Goal: Task Accomplishment & Management: Manage account settings

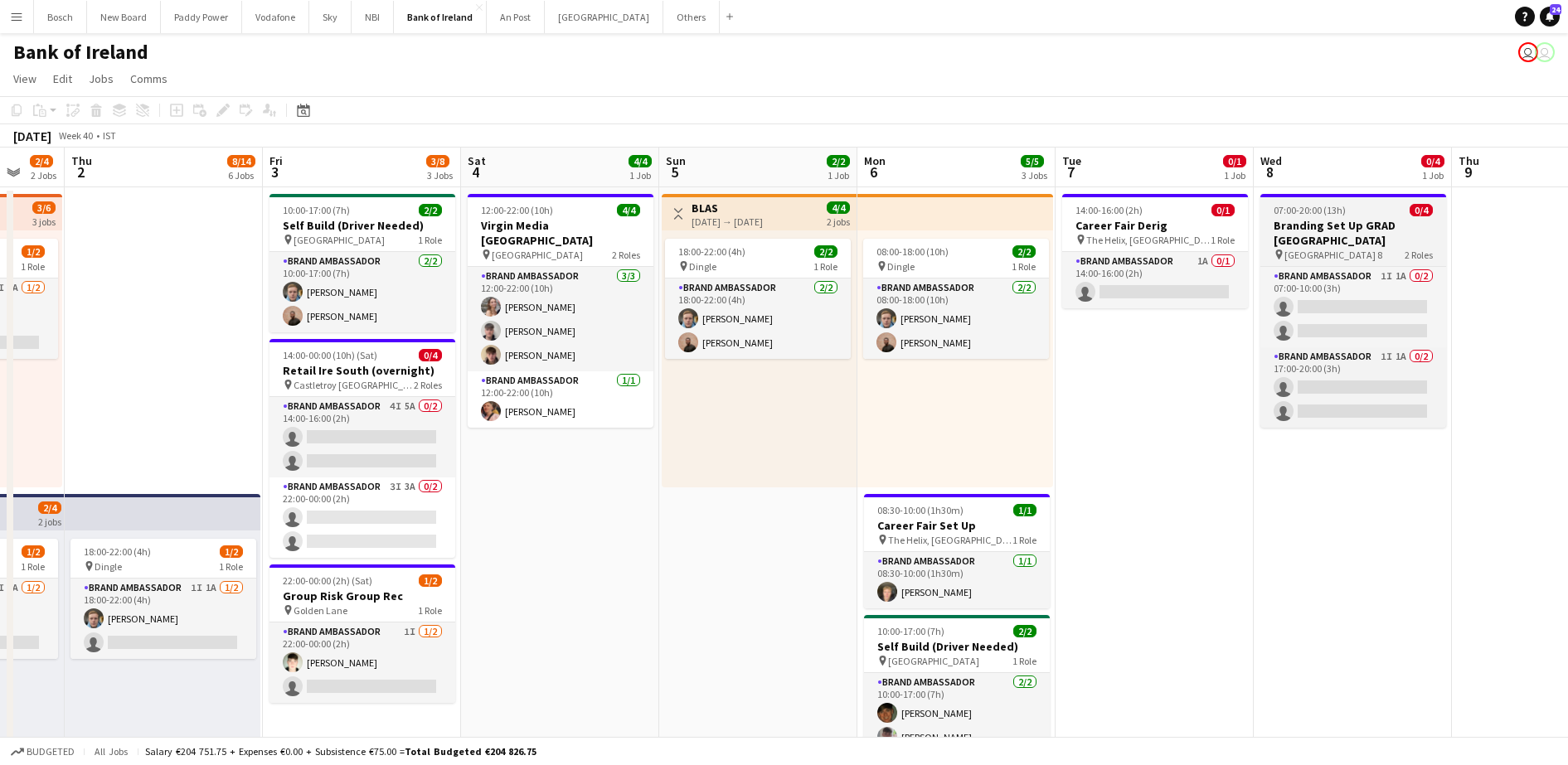
scroll to position [0, 565]
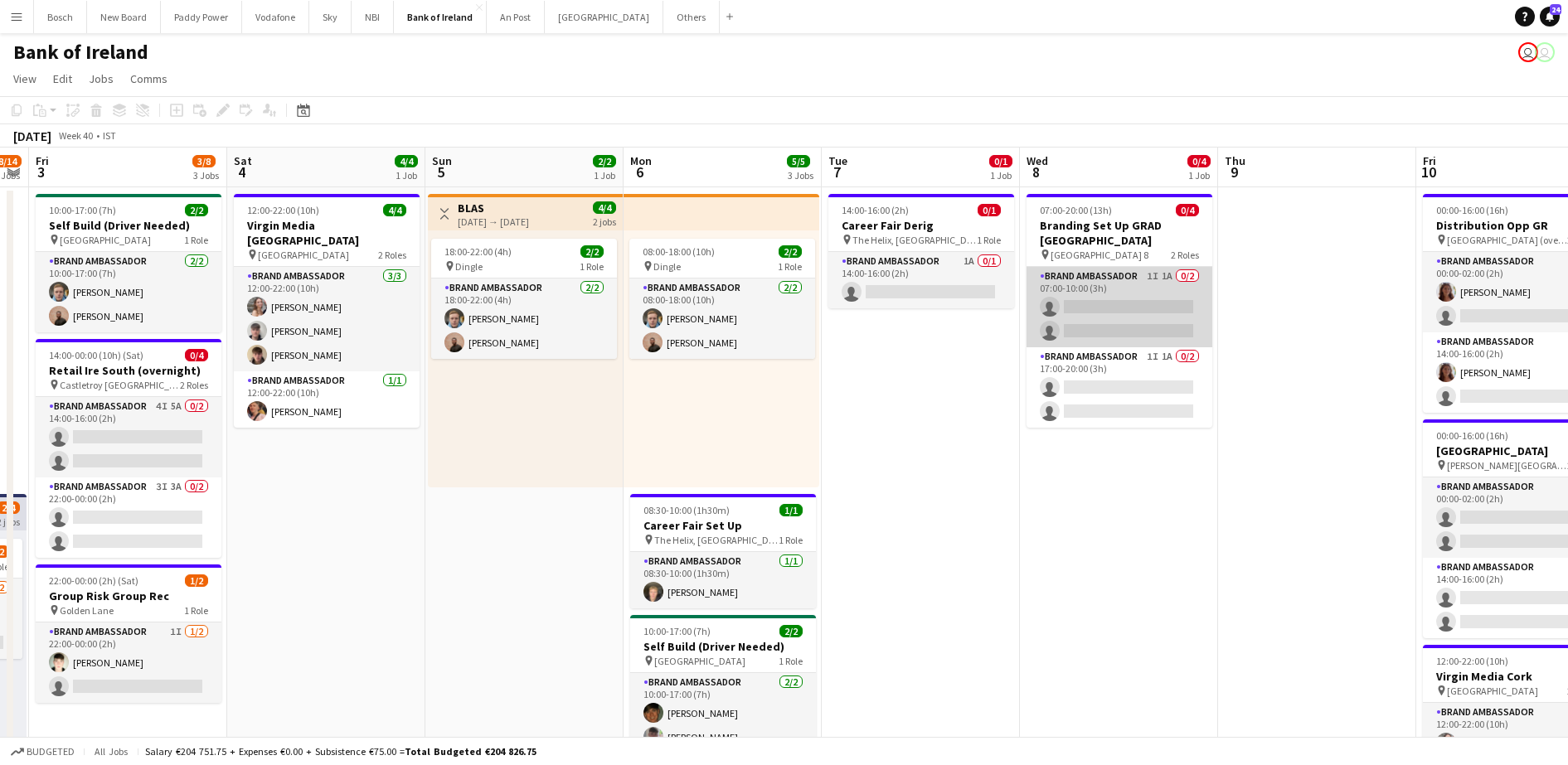
click at [1142, 299] on app-card-role "Brand Ambassador 1I 1A 0/2 07:00-10:00 (3h) single-neutral-actions single-neutr…" at bounding box center [1119, 307] width 186 height 80
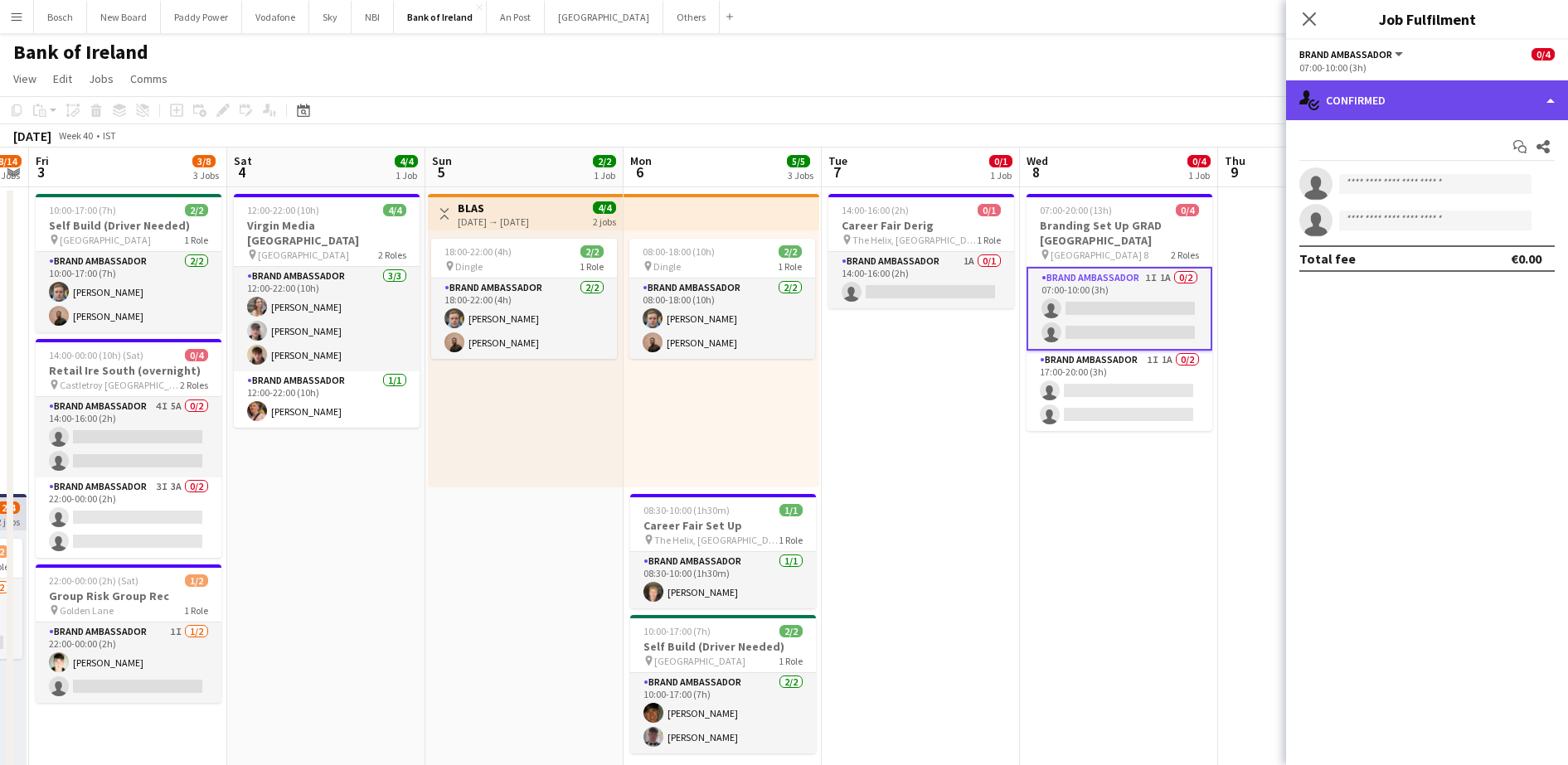
click at [1461, 96] on div "single-neutral-actions-check-2 Confirmed" at bounding box center [1427, 100] width 282 height 40
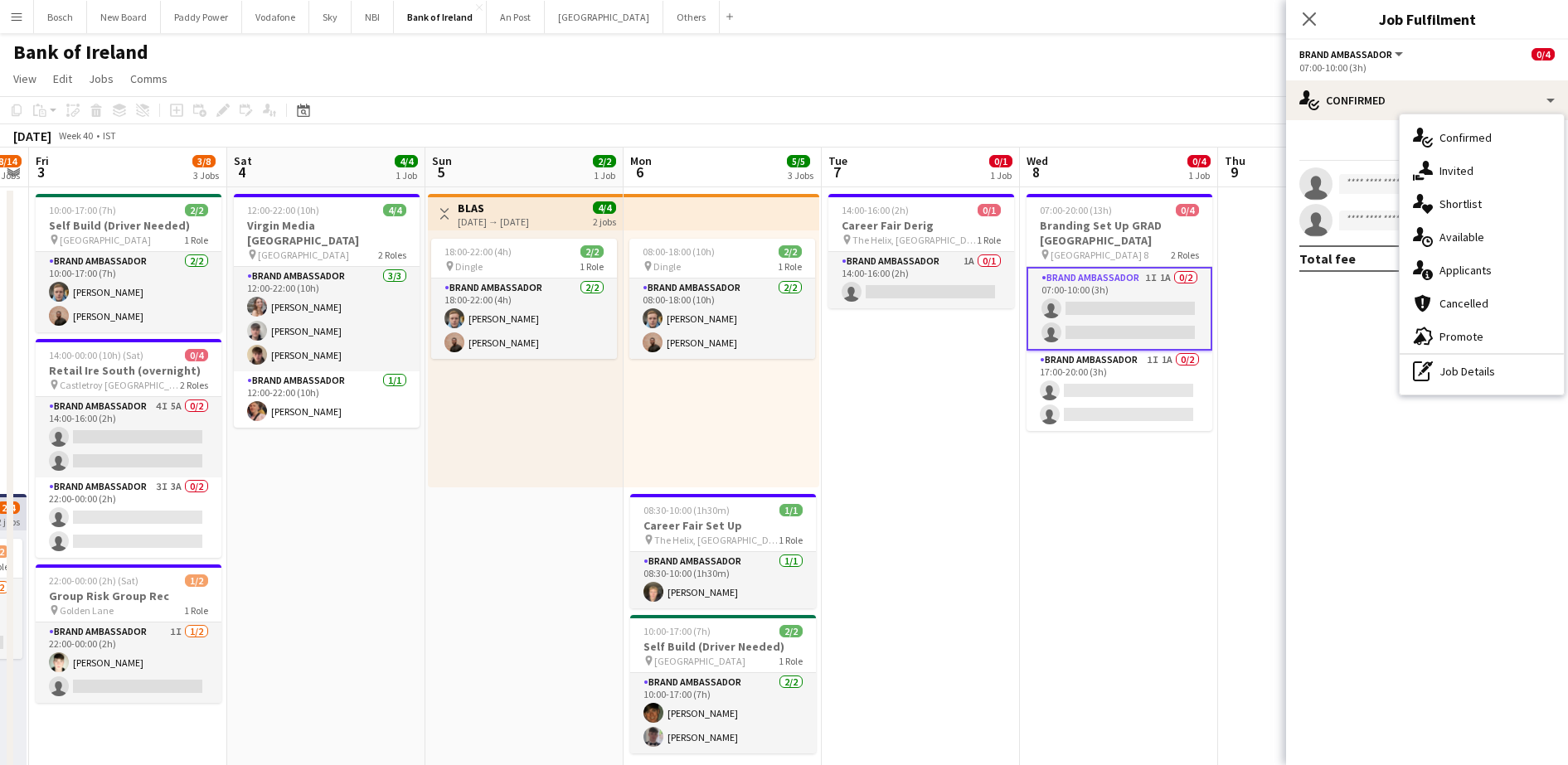
click at [1461, 266] on span "Applicants" at bounding box center [1465, 271] width 52 height 15
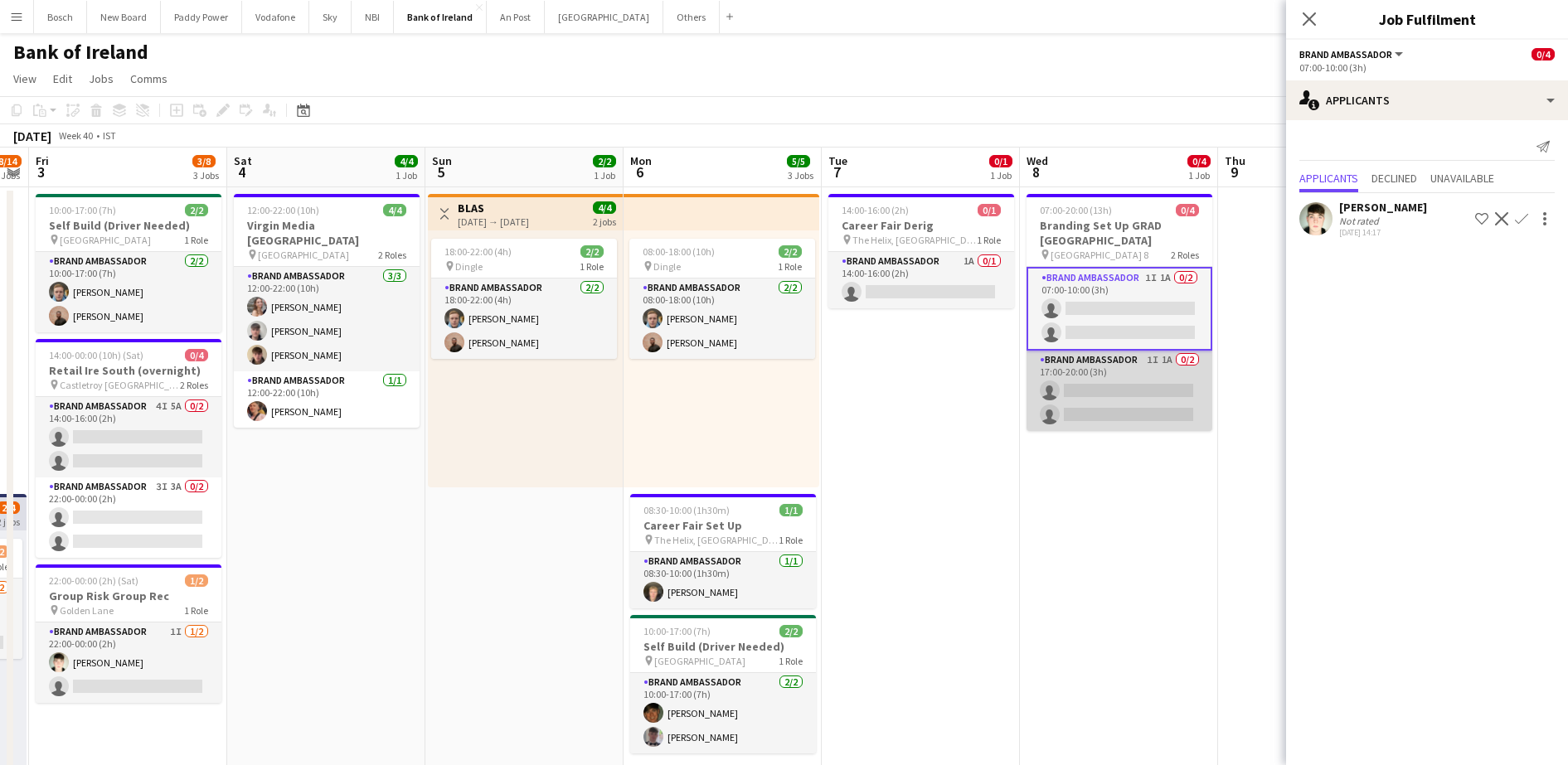
click at [1147, 370] on app-card-role "Brand Ambassador 1I 1A 0/2 17:00-20:00 (3h) single-neutral-actions single-neutr…" at bounding box center [1119, 391] width 186 height 80
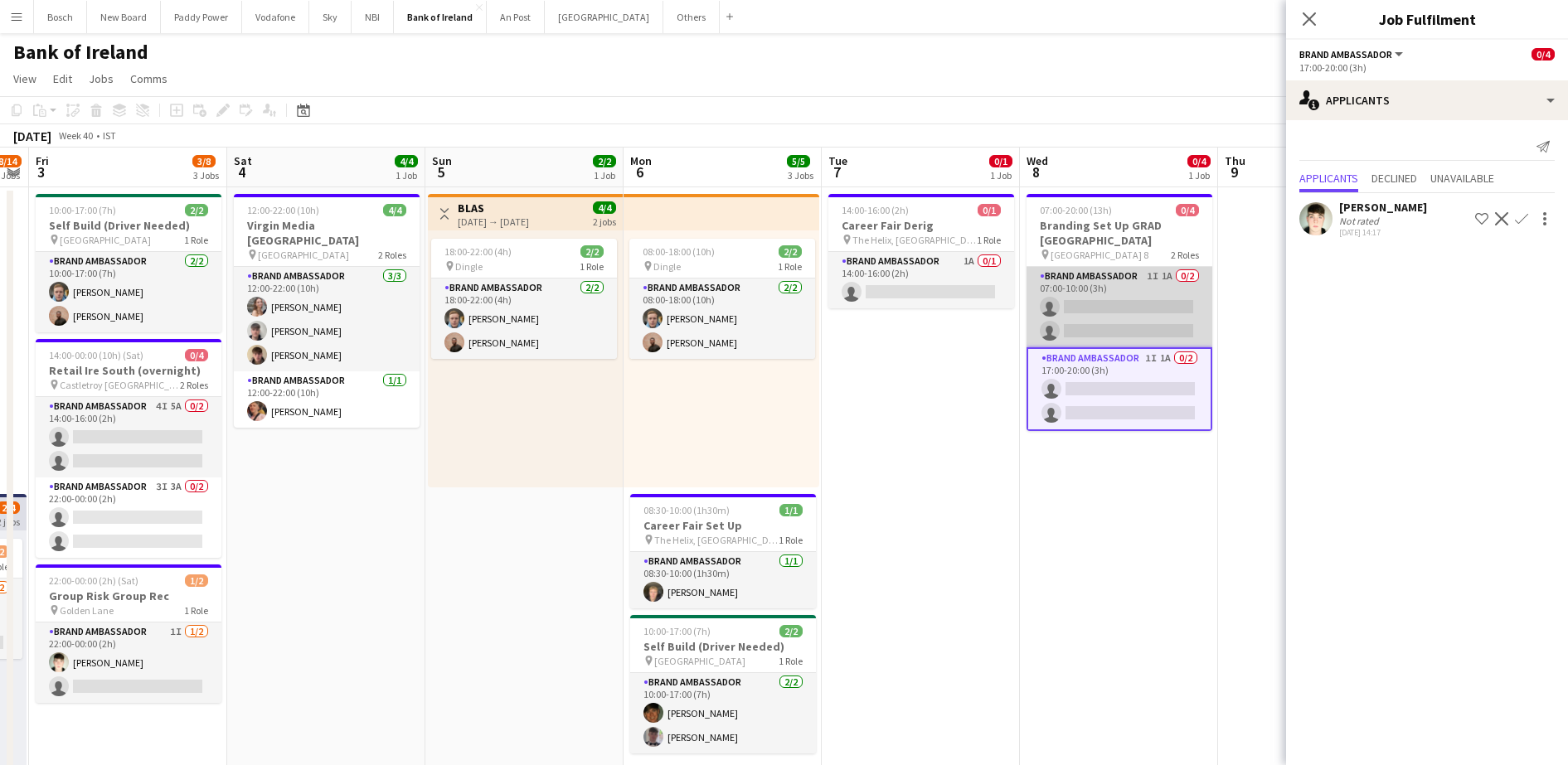
click at [1160, 286] on app-card-role "Brand Ambassador 1I 1A 0/2 07:00-10:00 (3h) single-neutral-actions single-neutr…" at bounding box center [1119, 307] width 186 height 80
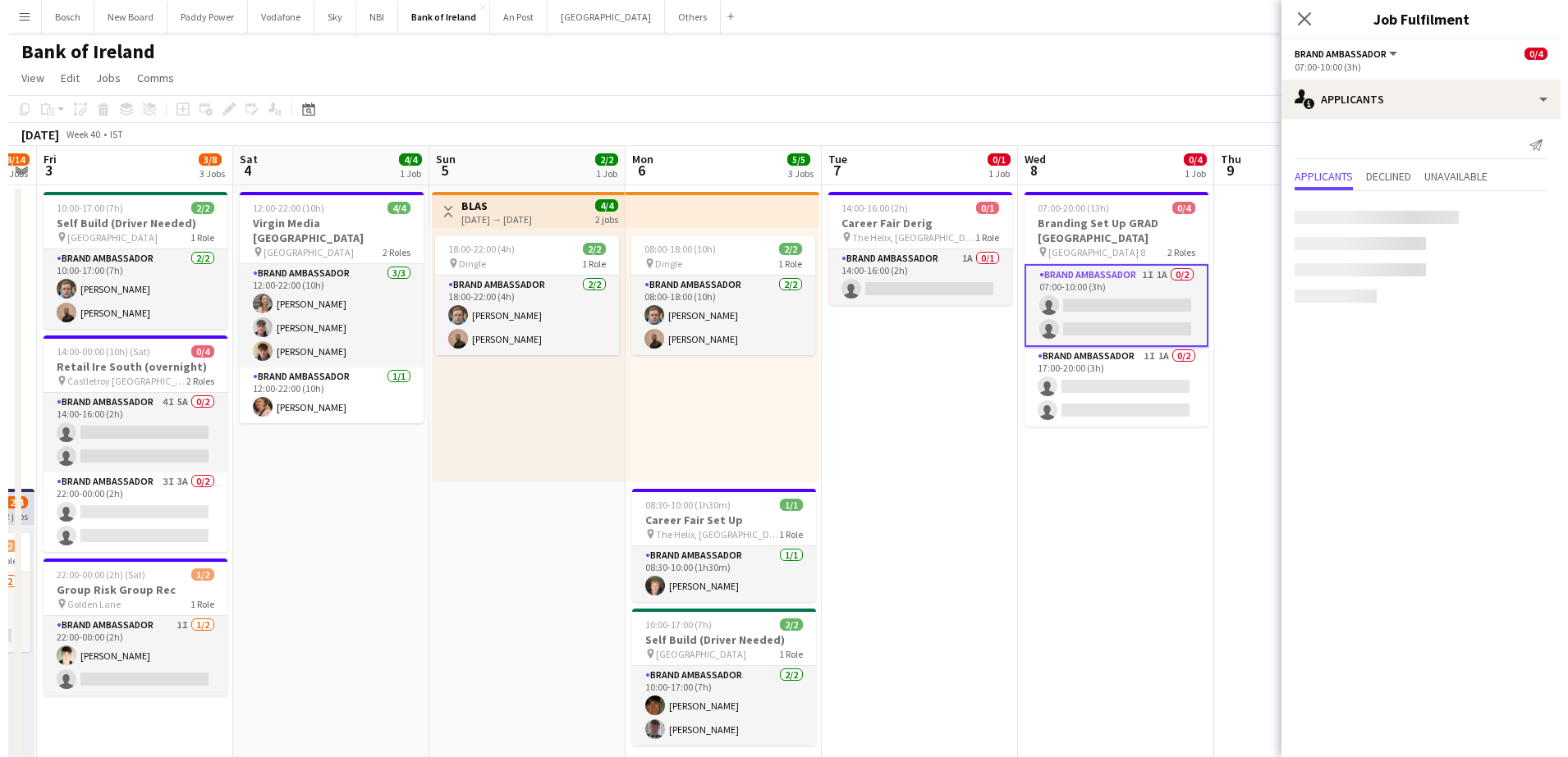
scroll to position [0, 557]
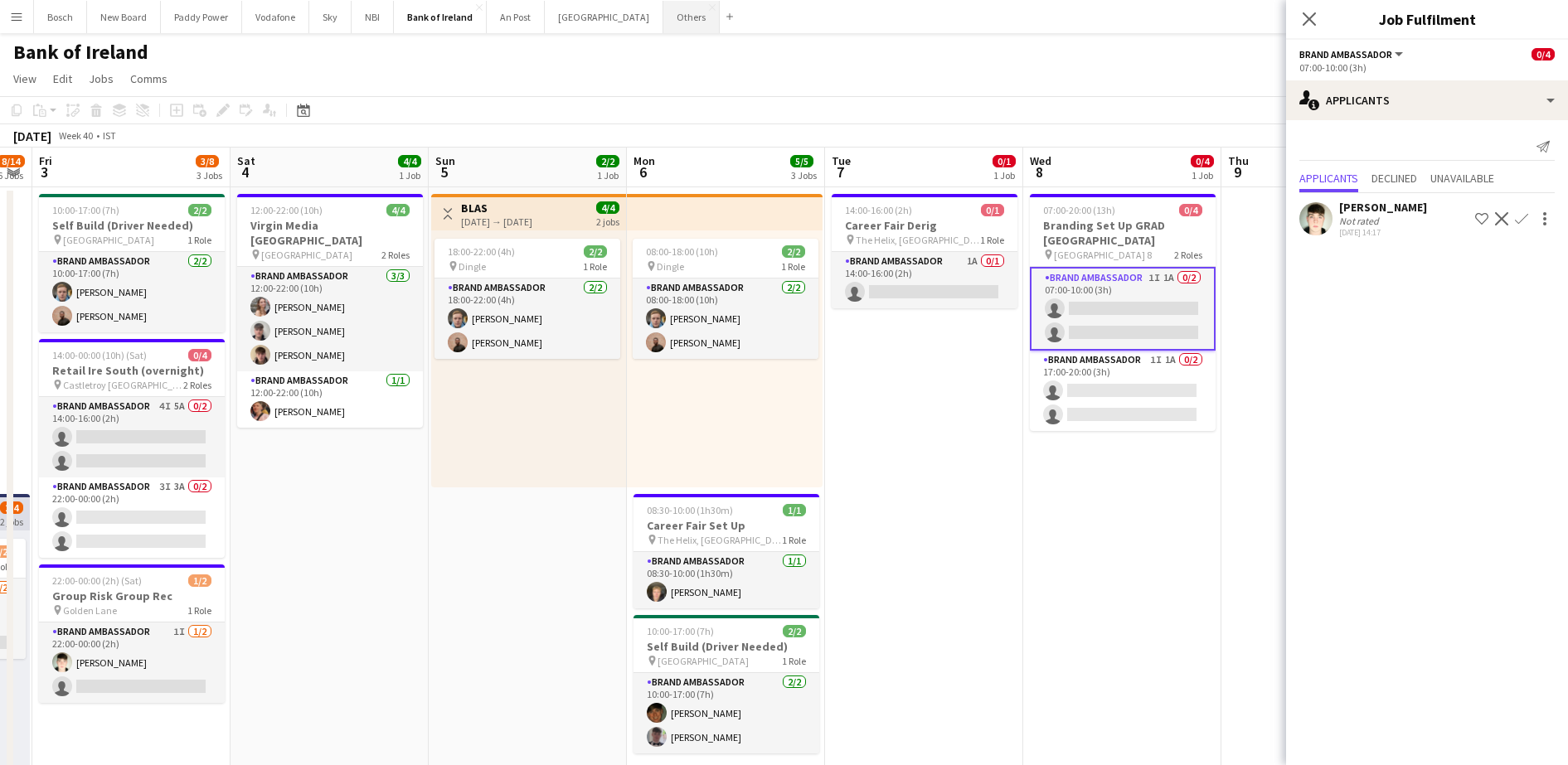
click at [663, 14] on button "Others Close" at bounding box center [691, 17] width 56 height 32
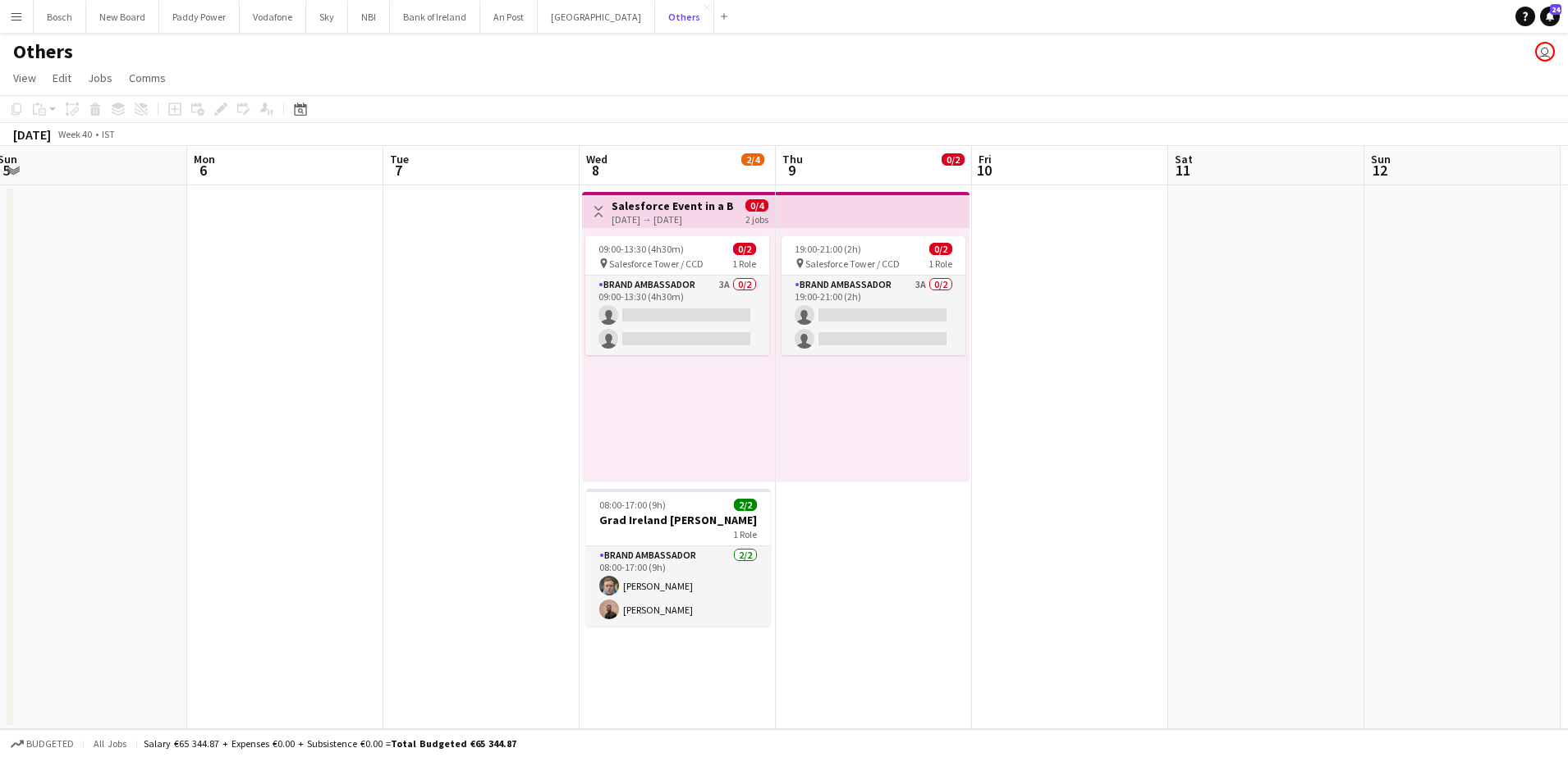
scroll to position [0, 604]
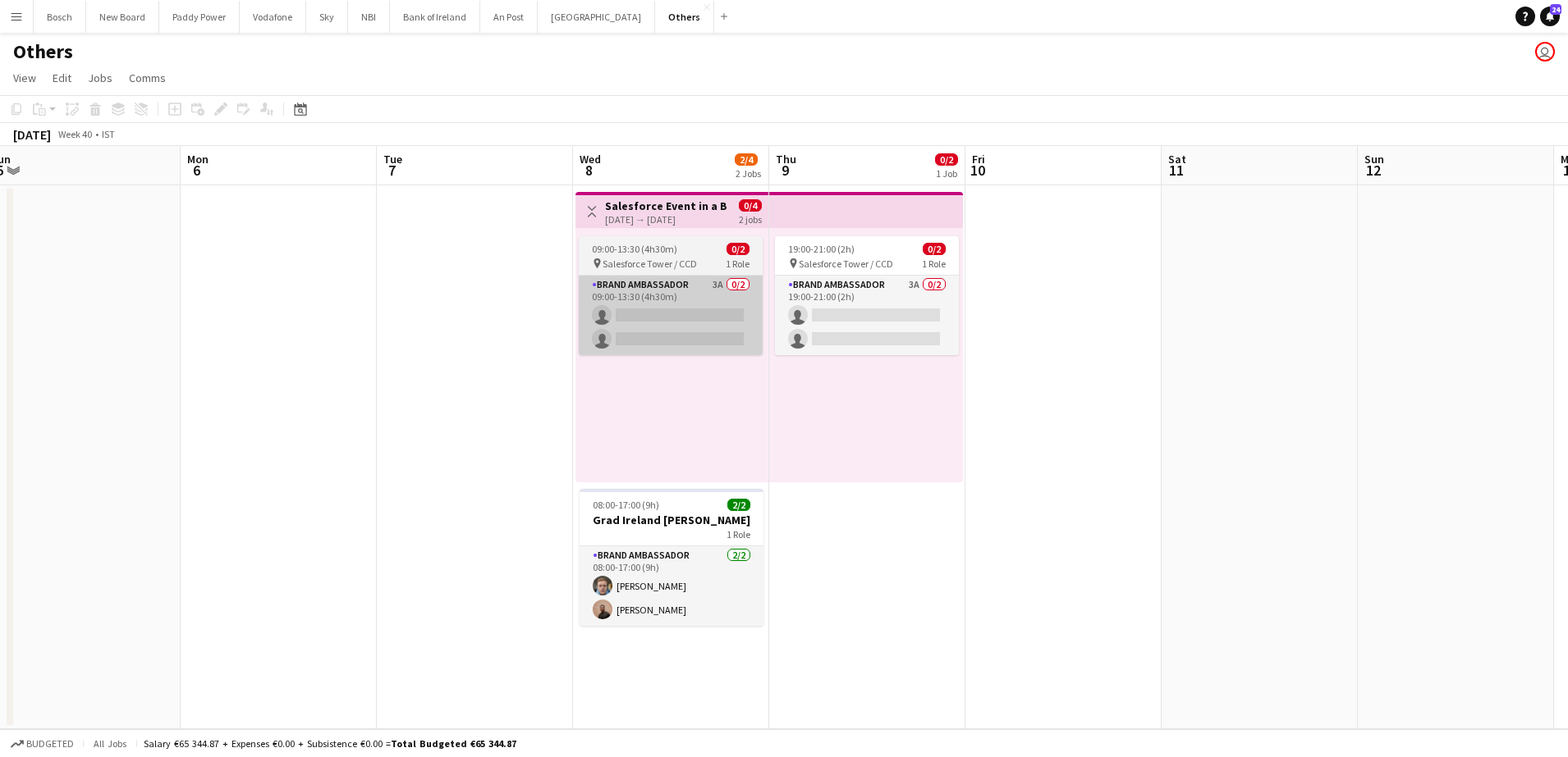
click at [640, 317] on app-card-role "Brand Ambassador 3A 0/2 09:00-13:30 (4h30m) single-neutral-actions single-neutr…" at bounding box center [671, 315] width 184 height 79
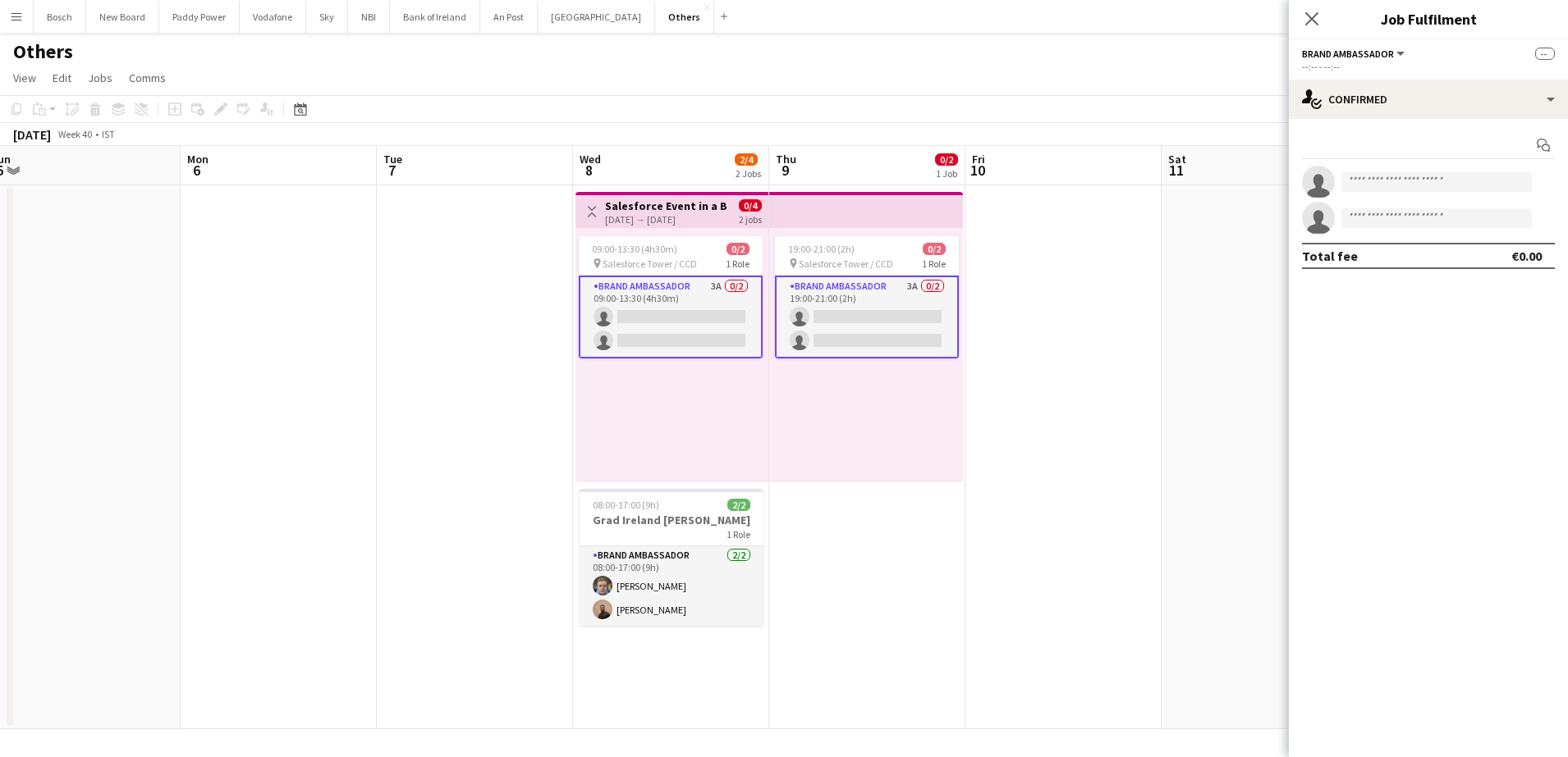
click at [1363, 75] on app-options-switcher "Brand Ambassador All roles Brand Ambassador -- --:-- - --:--" at bounding box center [1427, 60] width 279 height 40
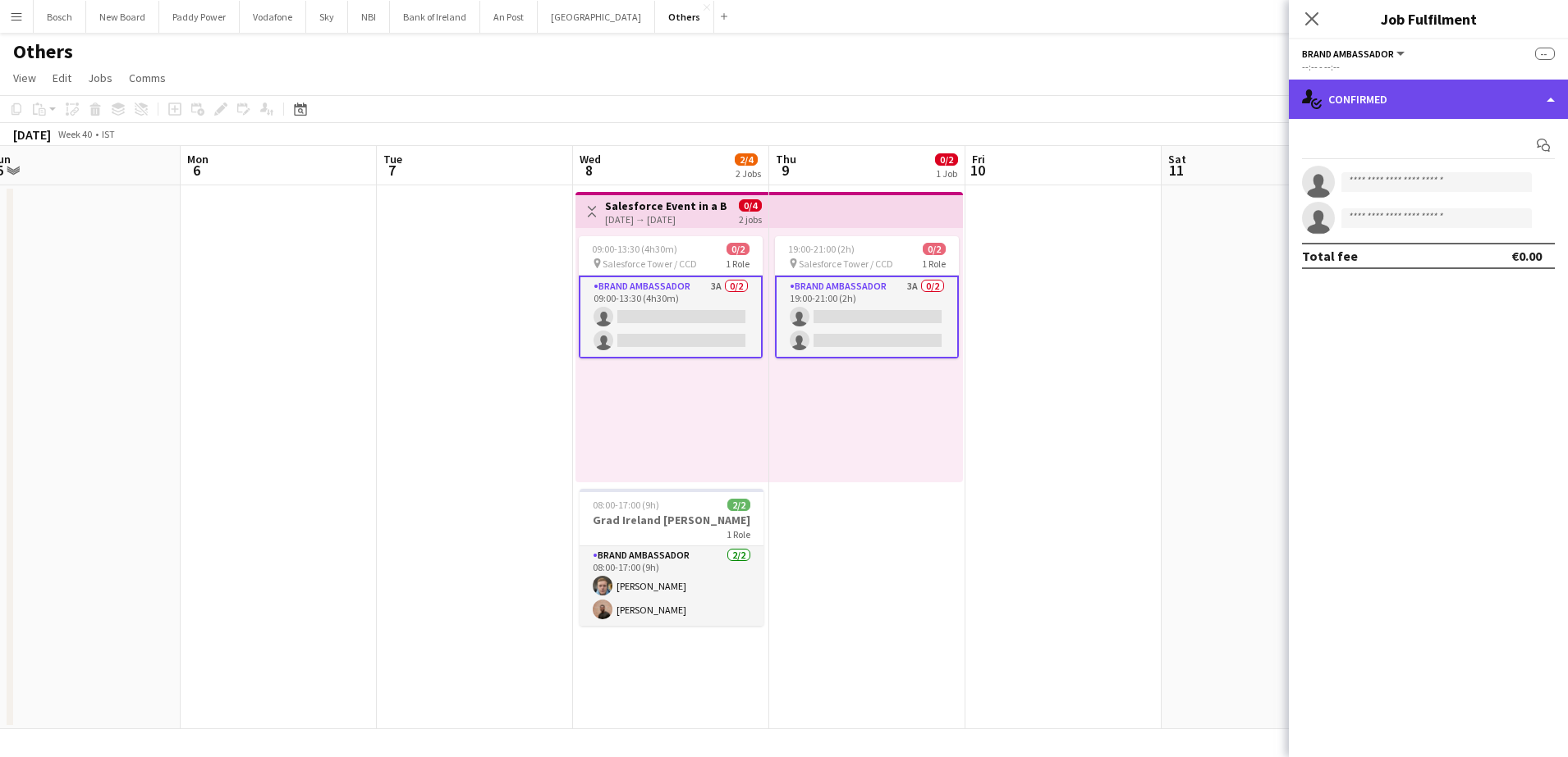
click at [1367, 102] on div "single-neutral-actions-check-2 Confirmed" at bounding box center [1427, 99] width 279 height 40
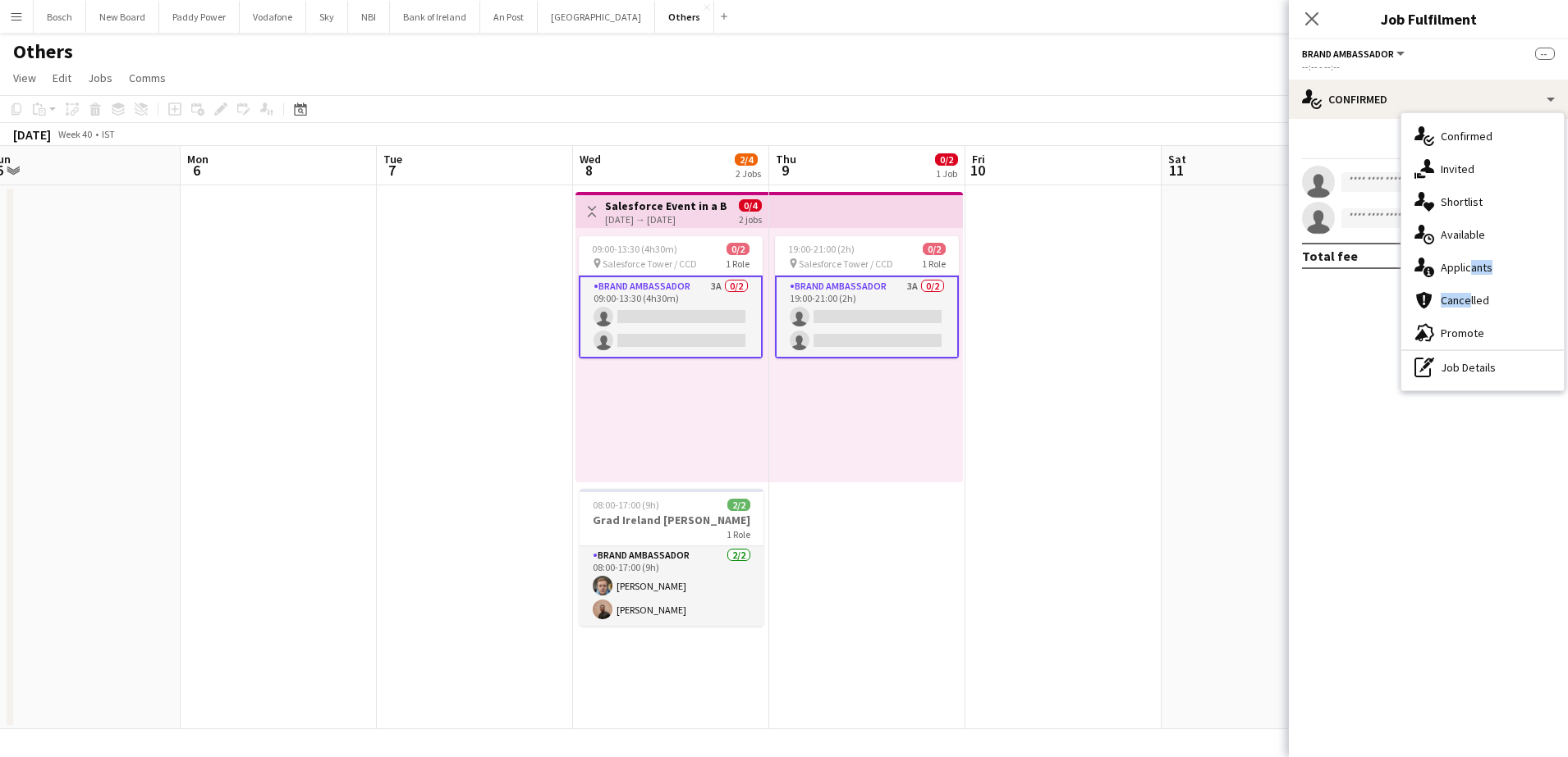
drag, startPoint x: 1465, startPoint y: 285, endPoint x: 1467, endPoint y: 272, distance: 13.2
click at [1467, 272] on div "single-neutral-actions-check-2 Confirmed single-neutral-actions-share-1 Invited…" at bounding box center [1482, 251] width 163 height 277
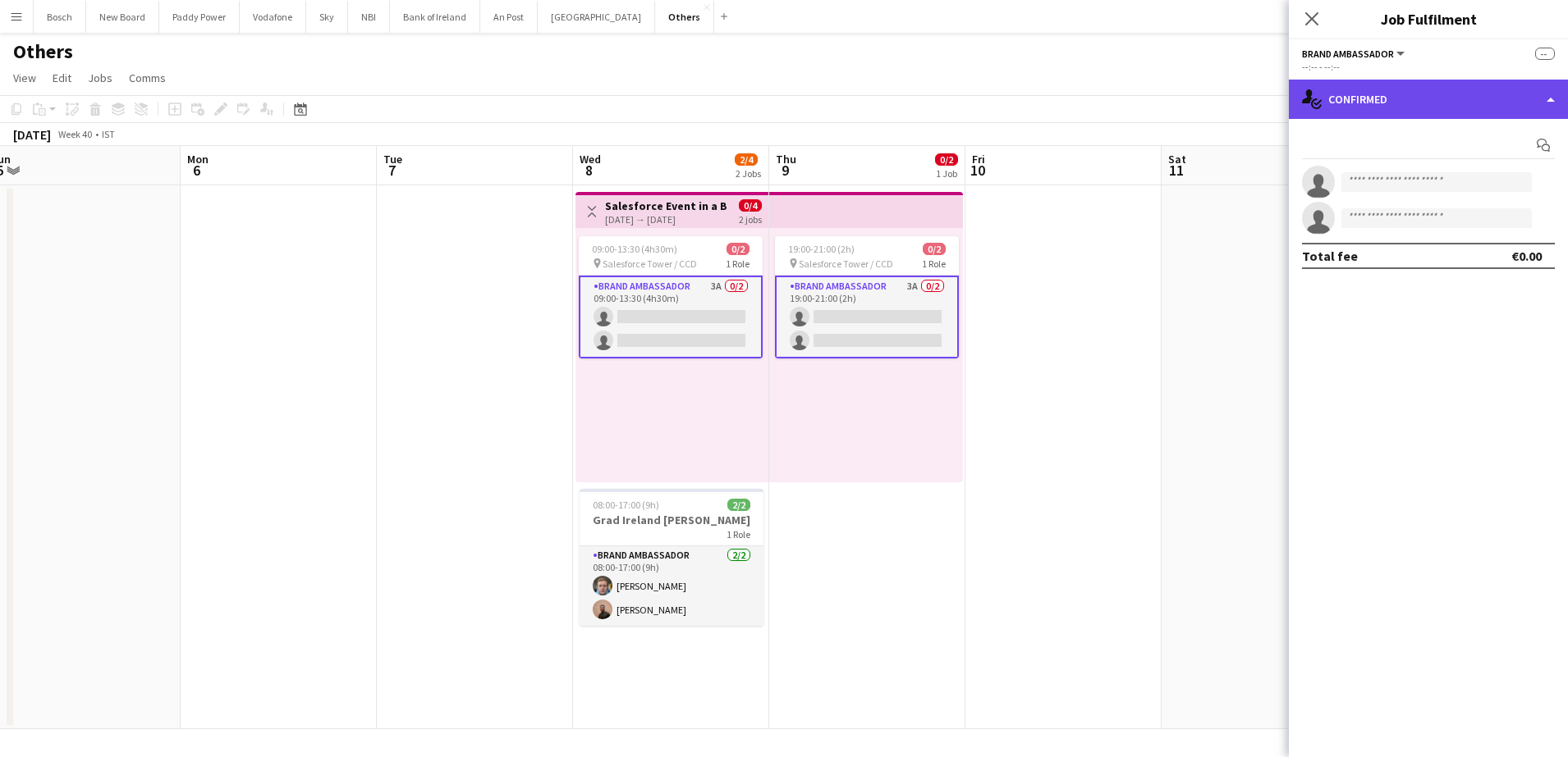
click at [1418, 95] on div "single-neutral-actions-check-2 Confirmed" at bounding box center [1427, 99] width 279 height 40
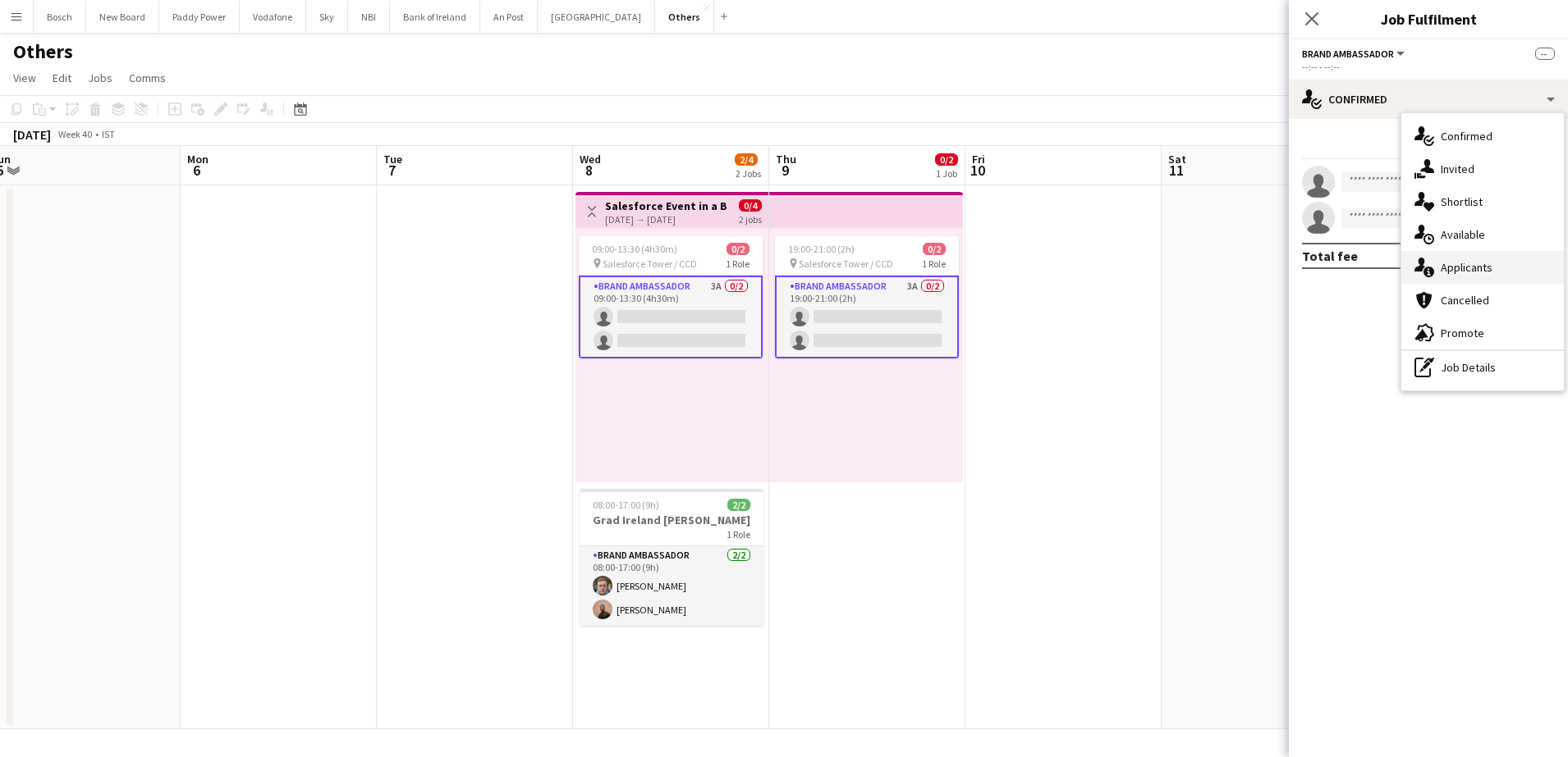
click at [1456, 260] on span "Applicants" at bounding box center [1466, 268] width 51 height 15
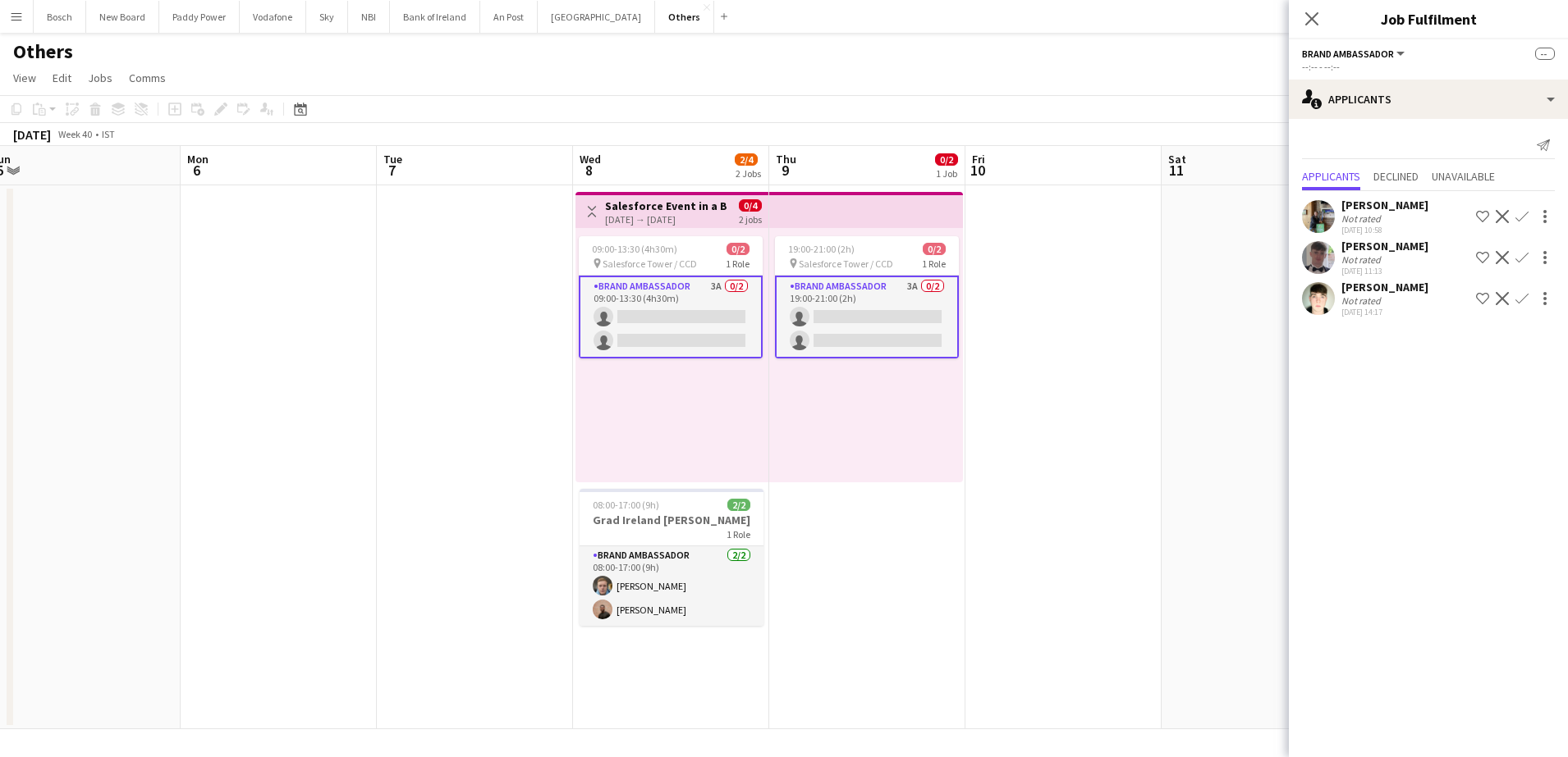
click at [1524, 296] on app-icon "Confirm" at bounding box center [1522, 299] width 13 height 13
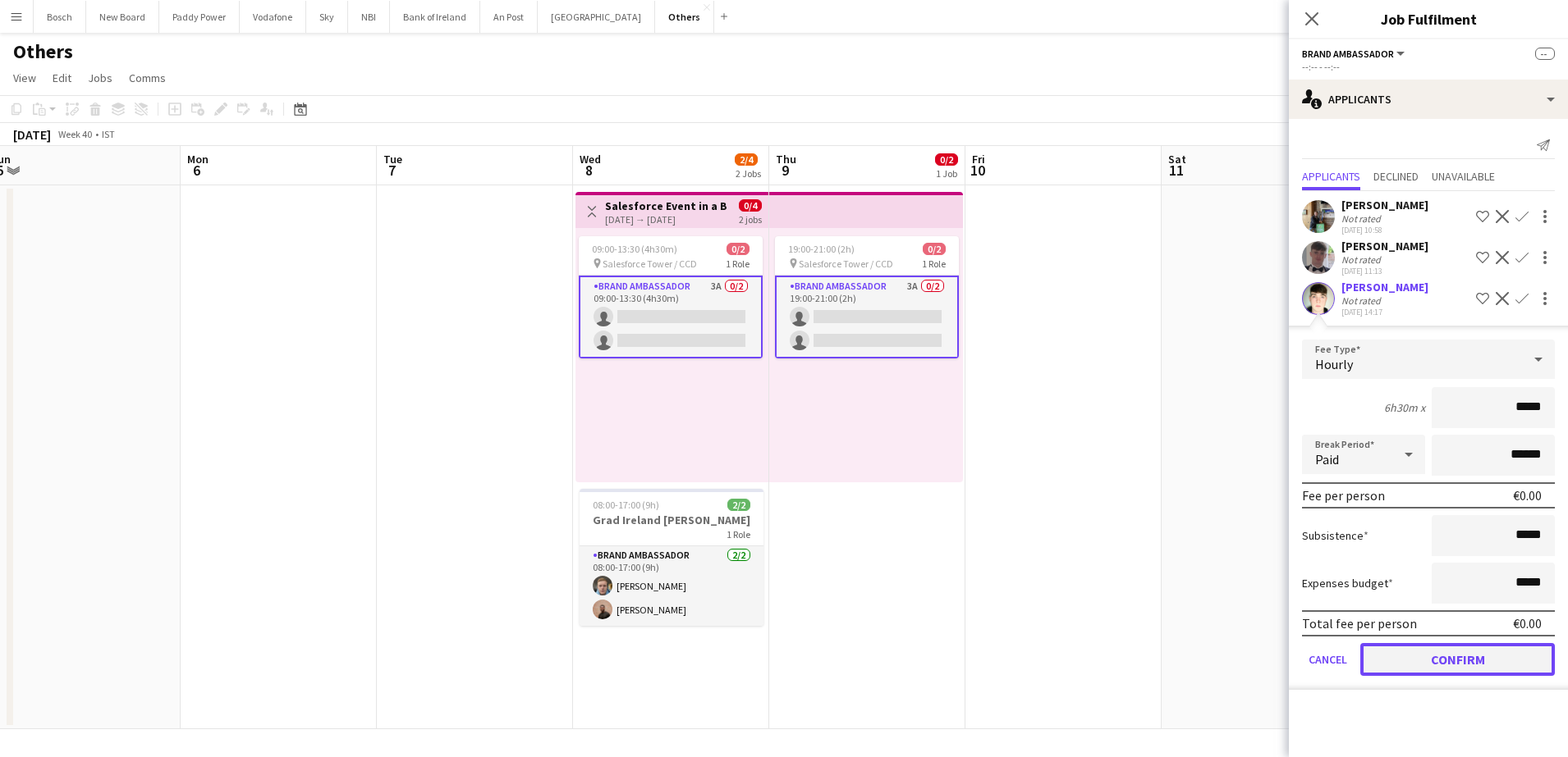
click at [1422, 665] on button "Confirm" at bounding box center [1457, 659] width 195 height 33
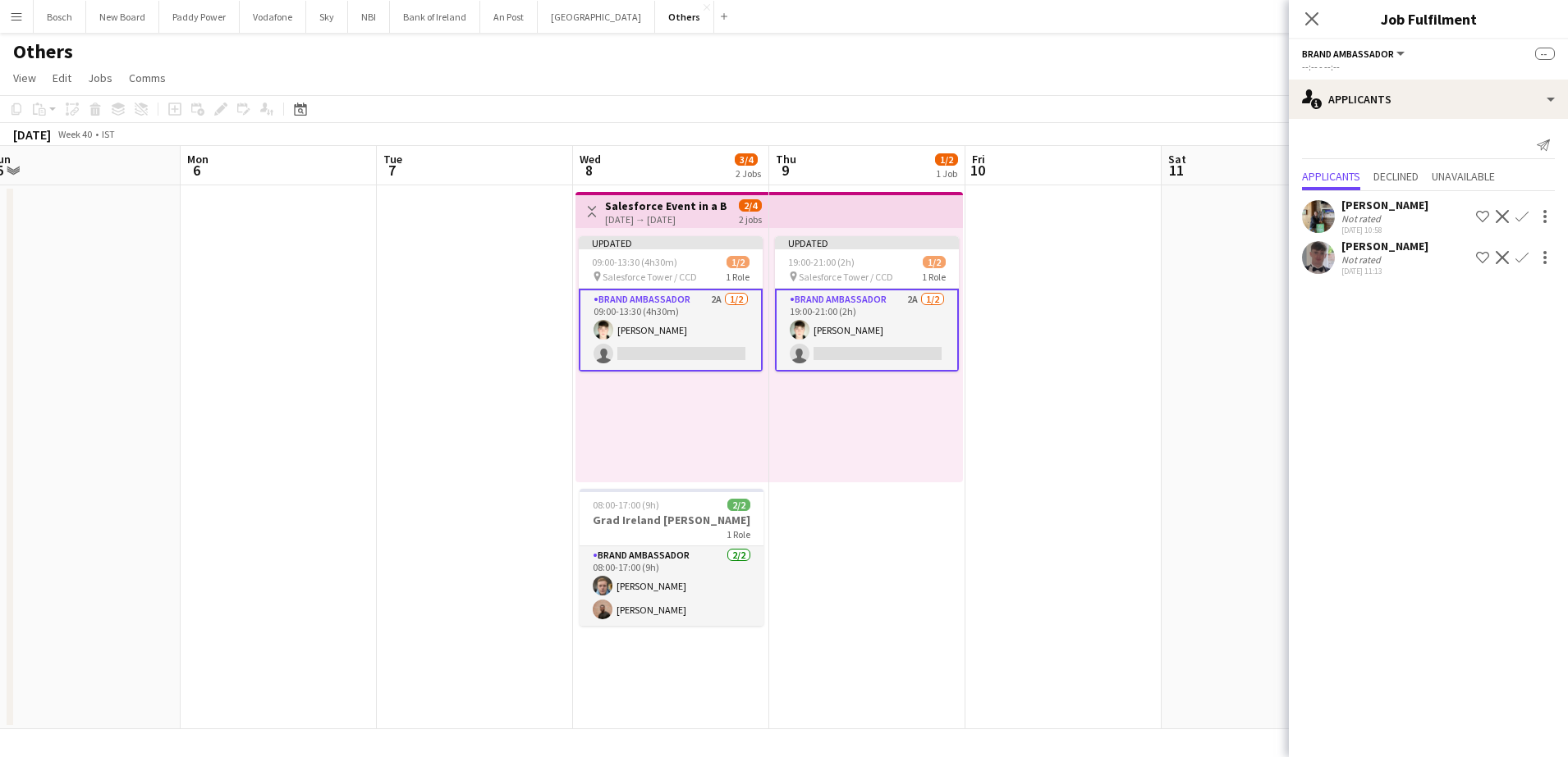
click at [1177, 123] on div "[DATE] Week 40 • IST Publish 2 jobs Revert 2 jobs" at bounding box center [784, 134] width 1568 height 23
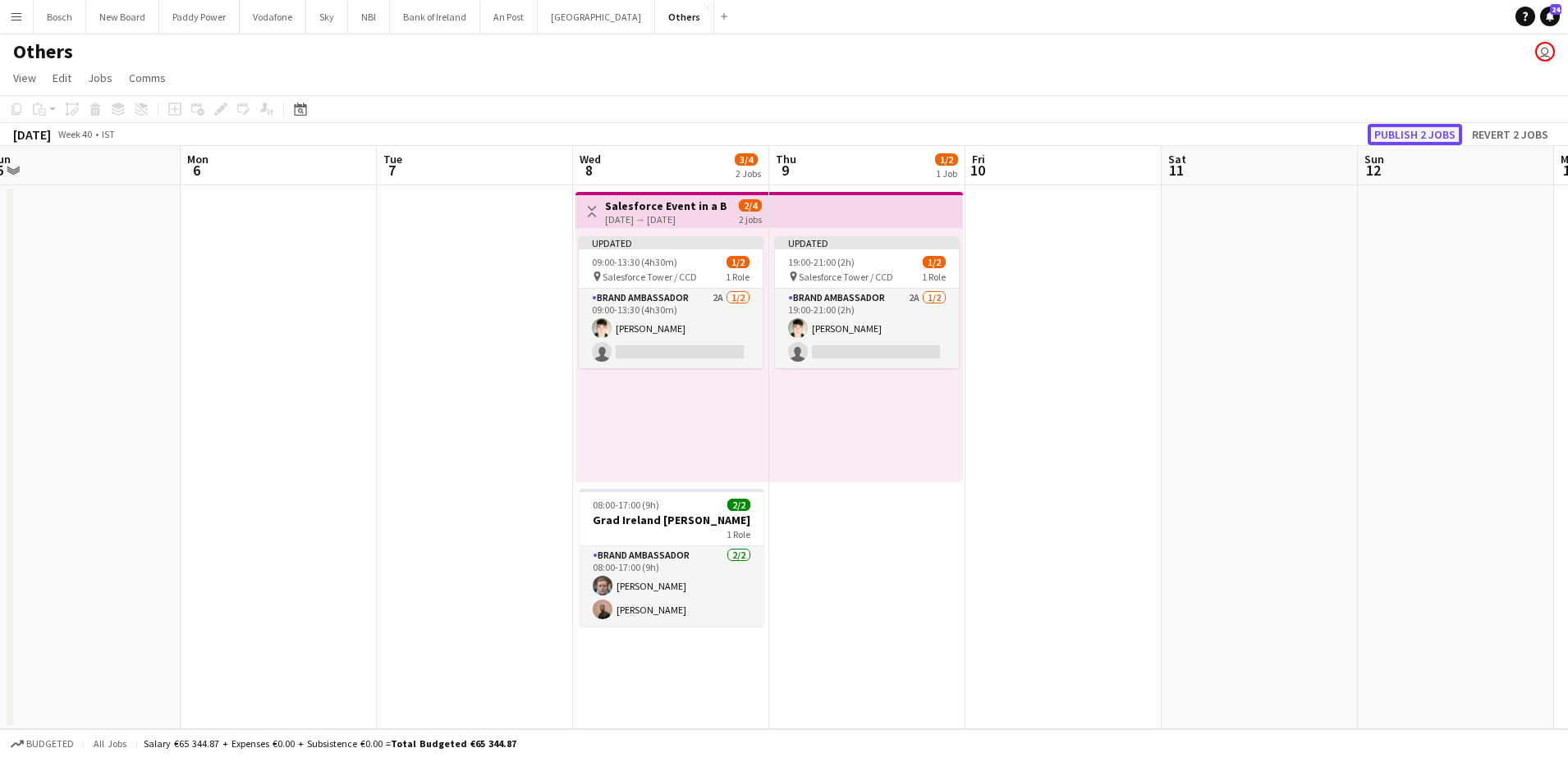
click at [1386, 131] on button "Publish 2 jobs" at bounding box center [1415, 134] width 94 height 21
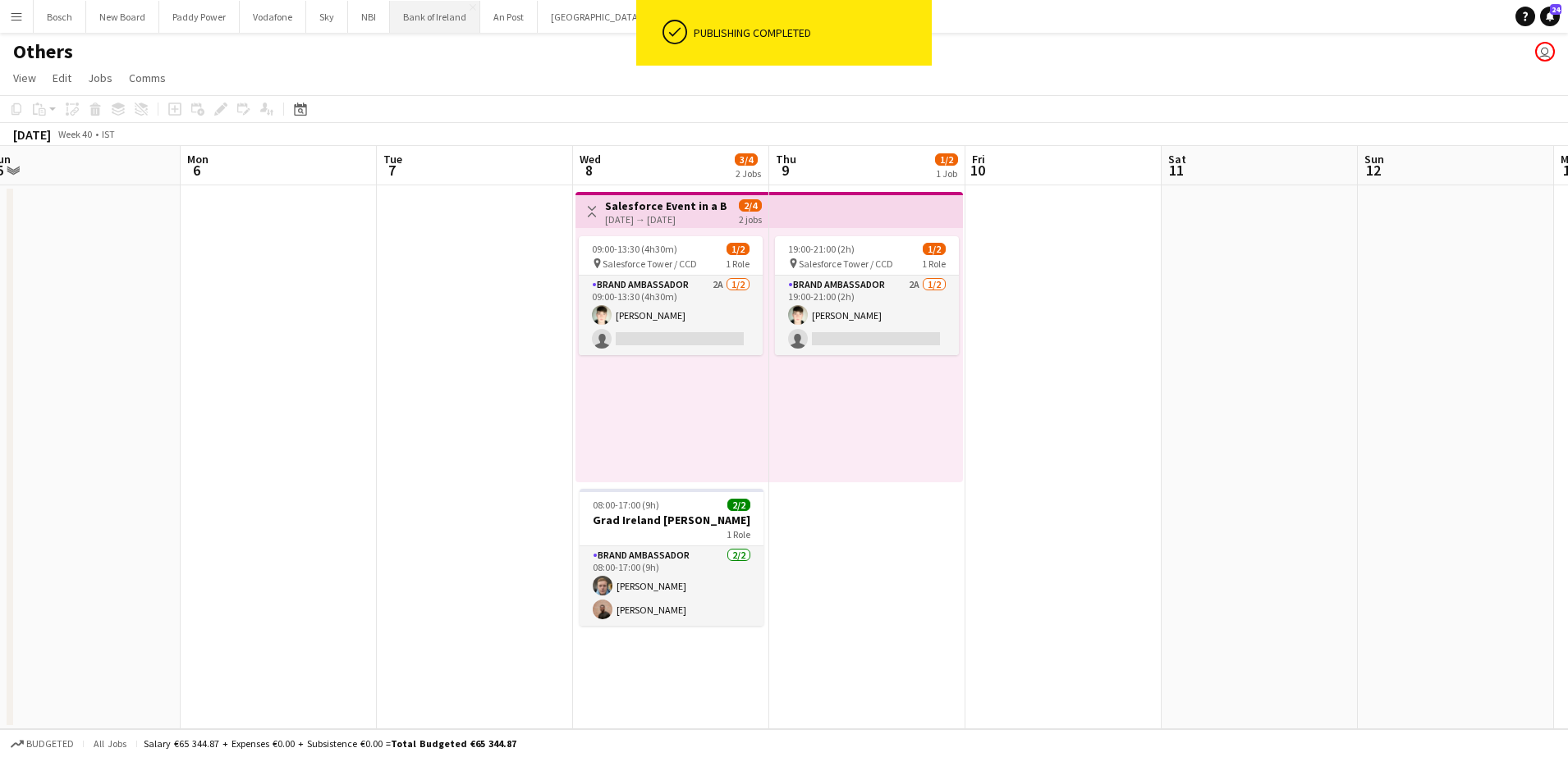
click at [425, 30] on button "Bank of Ireland Close" at bounding box center [435, 17] width 90 height 32
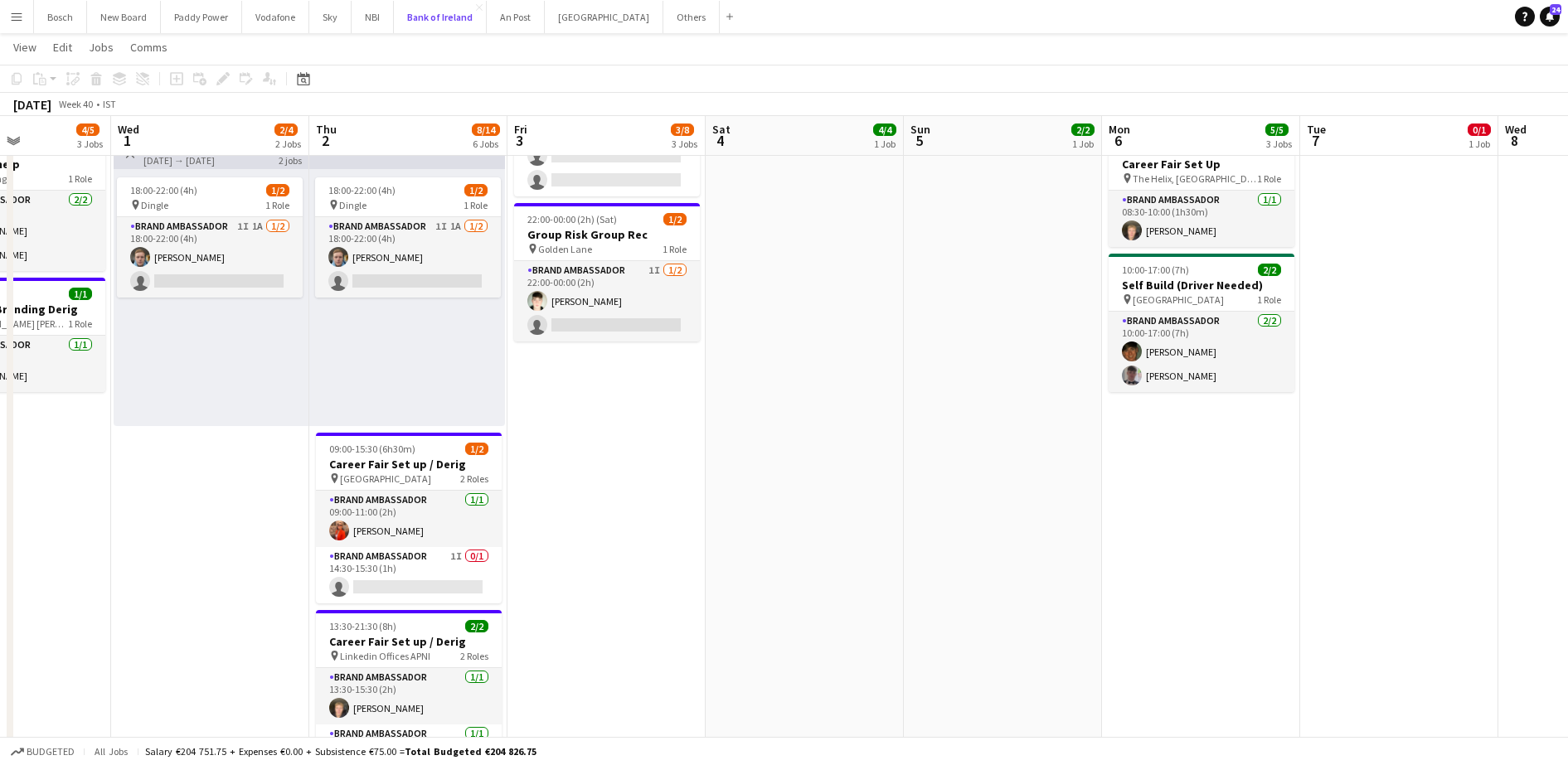
scroll to position [31, 0]
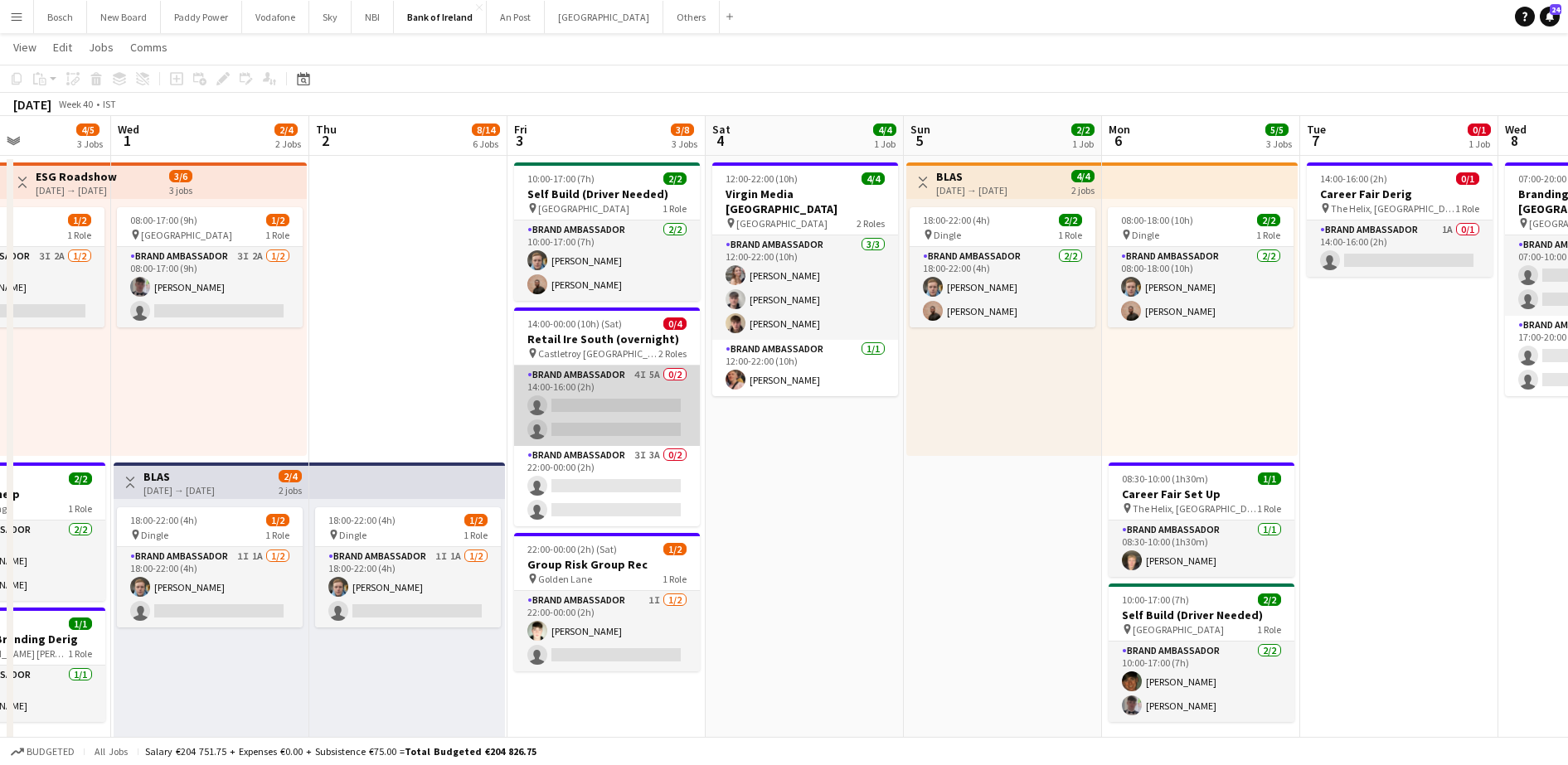
click at [579, 379] on app-card-role "Brand Ambassador 4I 5A 0/2 14:00-16:00 (2h) single-neutral-actions single-neutr…" at bounding box center [607, 406] width 186 height 80
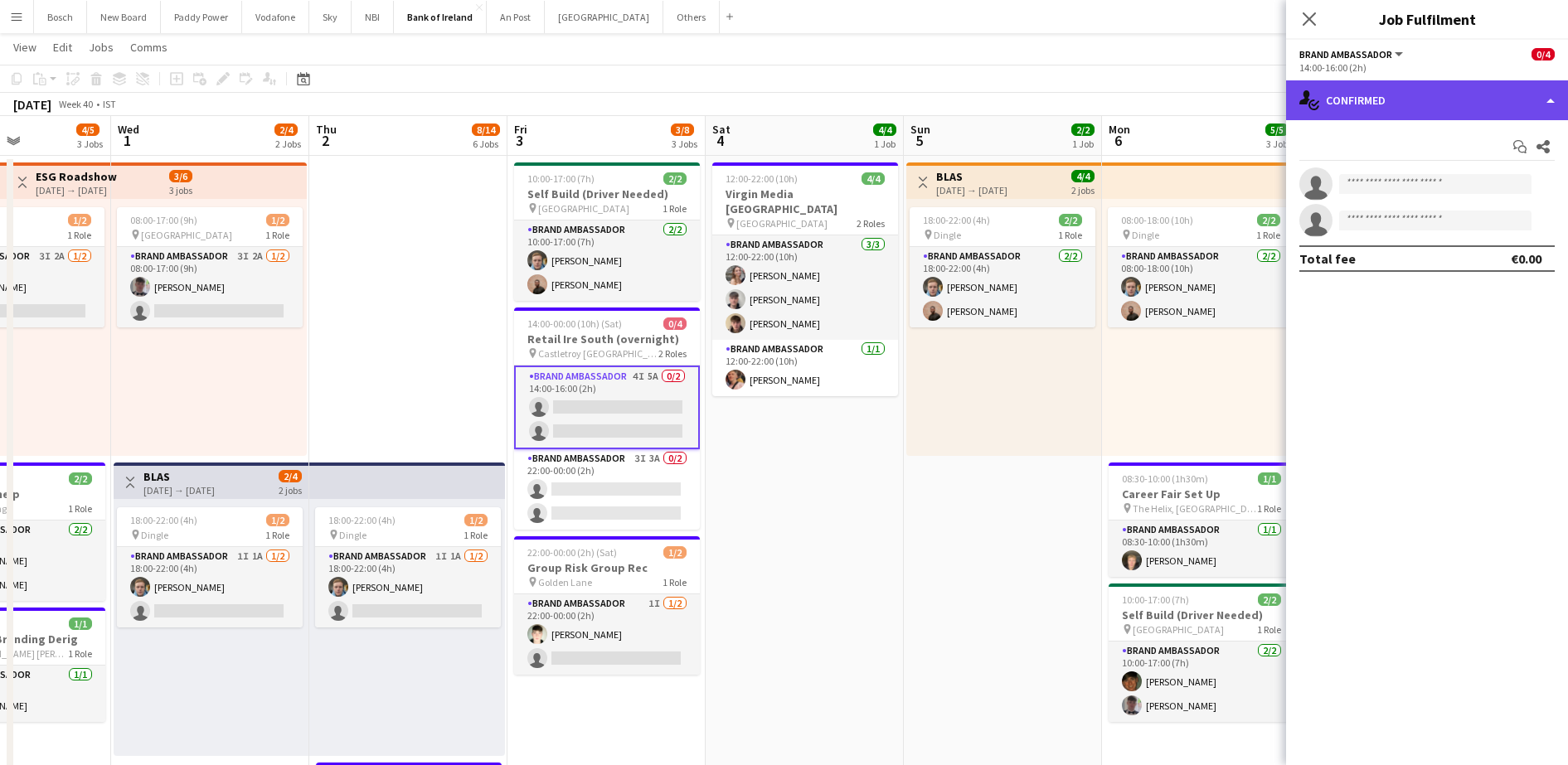
click at [1378, 115] on div "single-neutral-actions-check-2 Confirmed" at bounding box center [1427, 100] width 282 height 40
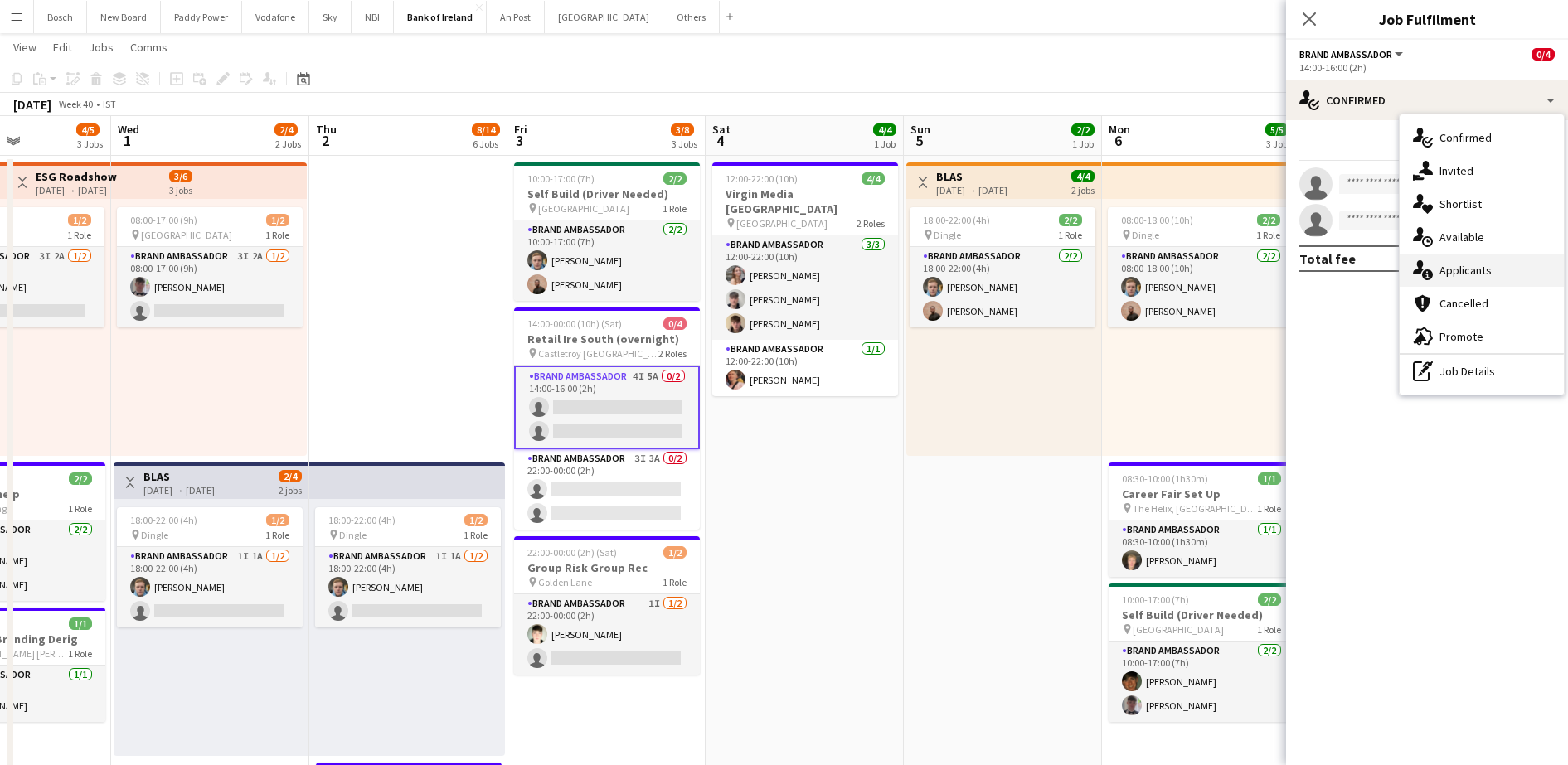
click at [1465, 266] on span "Applicants" at bounding box center [1465, 271] width 52 height 15
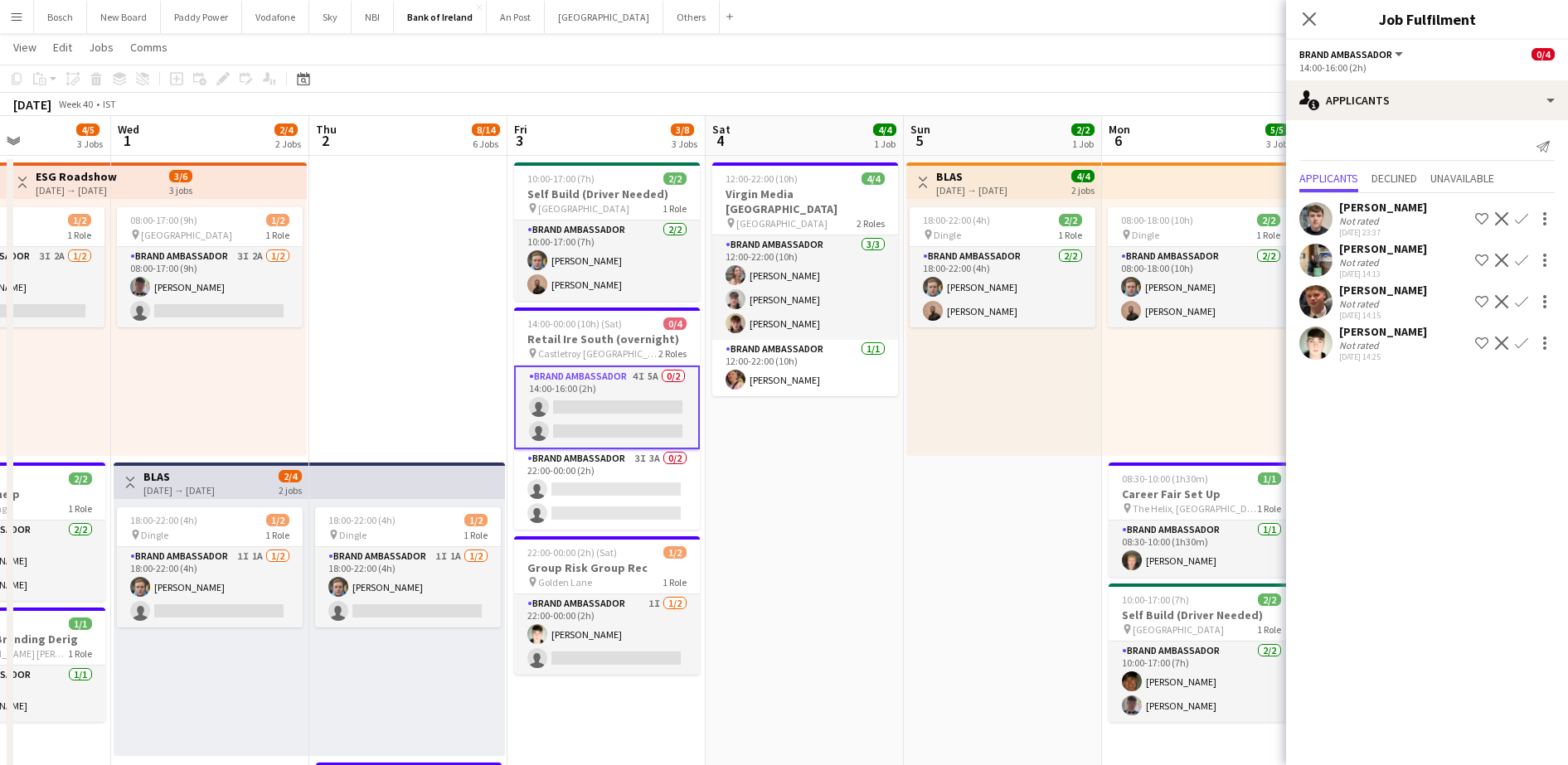
click at [1023, 19] on app-navbar "Menu Boards Boards Boards All jobs Status Workforce Workforce My Workforce Recr…" at bounding box center [784, 16] width 1568 height 33
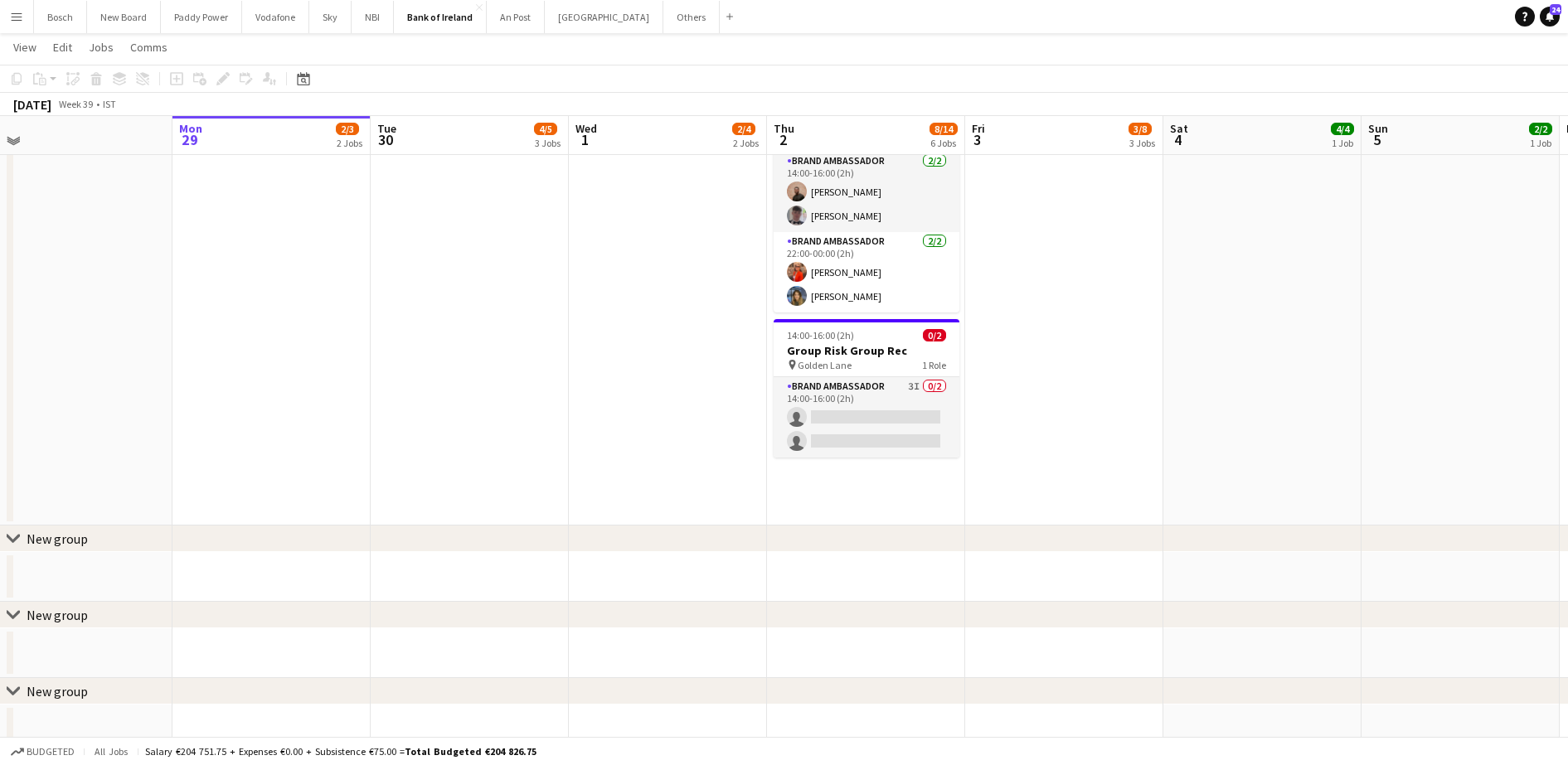
scroll to position [1053, 0]
click at [890, 398] on app-card-role "Brand Ambassador 3I 0/2 14:00-16:00 (2h) single-neutral-actions single-neutral-…" at bounding box center [867, 418] width 186 height 80
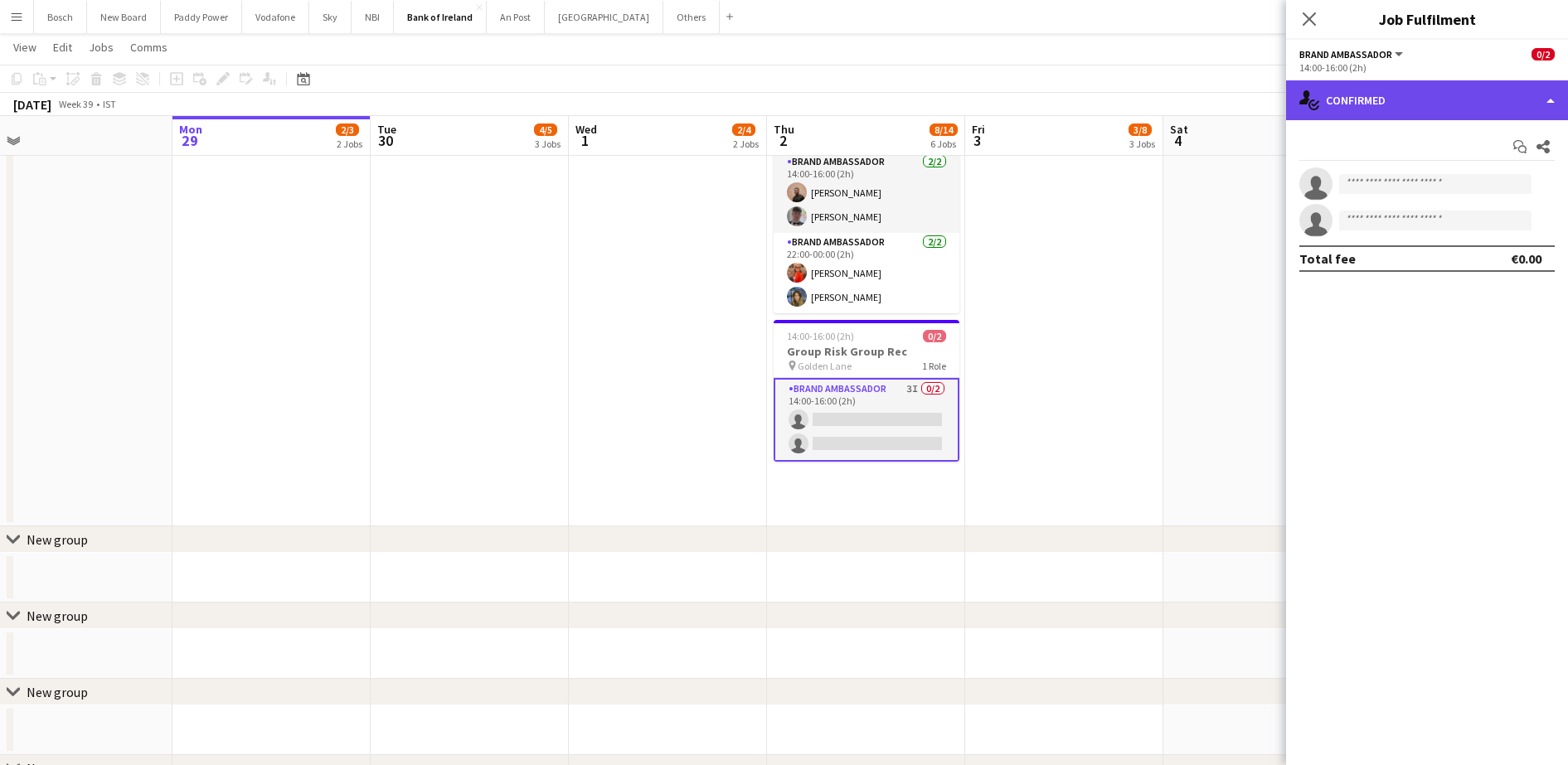
click at [1408, 106] on div "single-neutral-actions-check-2 Confirmed" at bounding box center [1427, 100] width 282 height 40
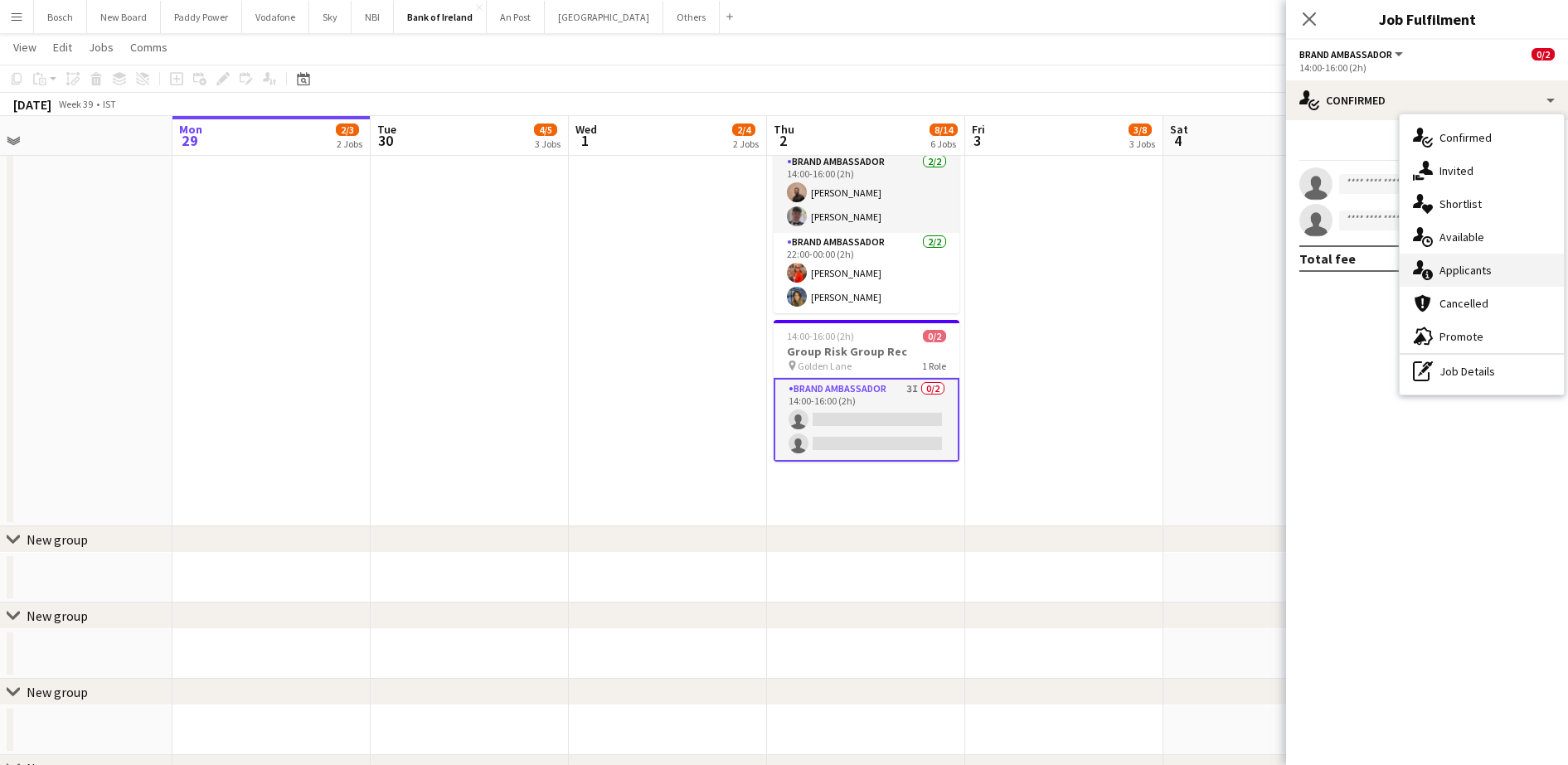
click at [1490, 275] on span "Applicants" at bounding box center [1465, 271] width 52 height 15
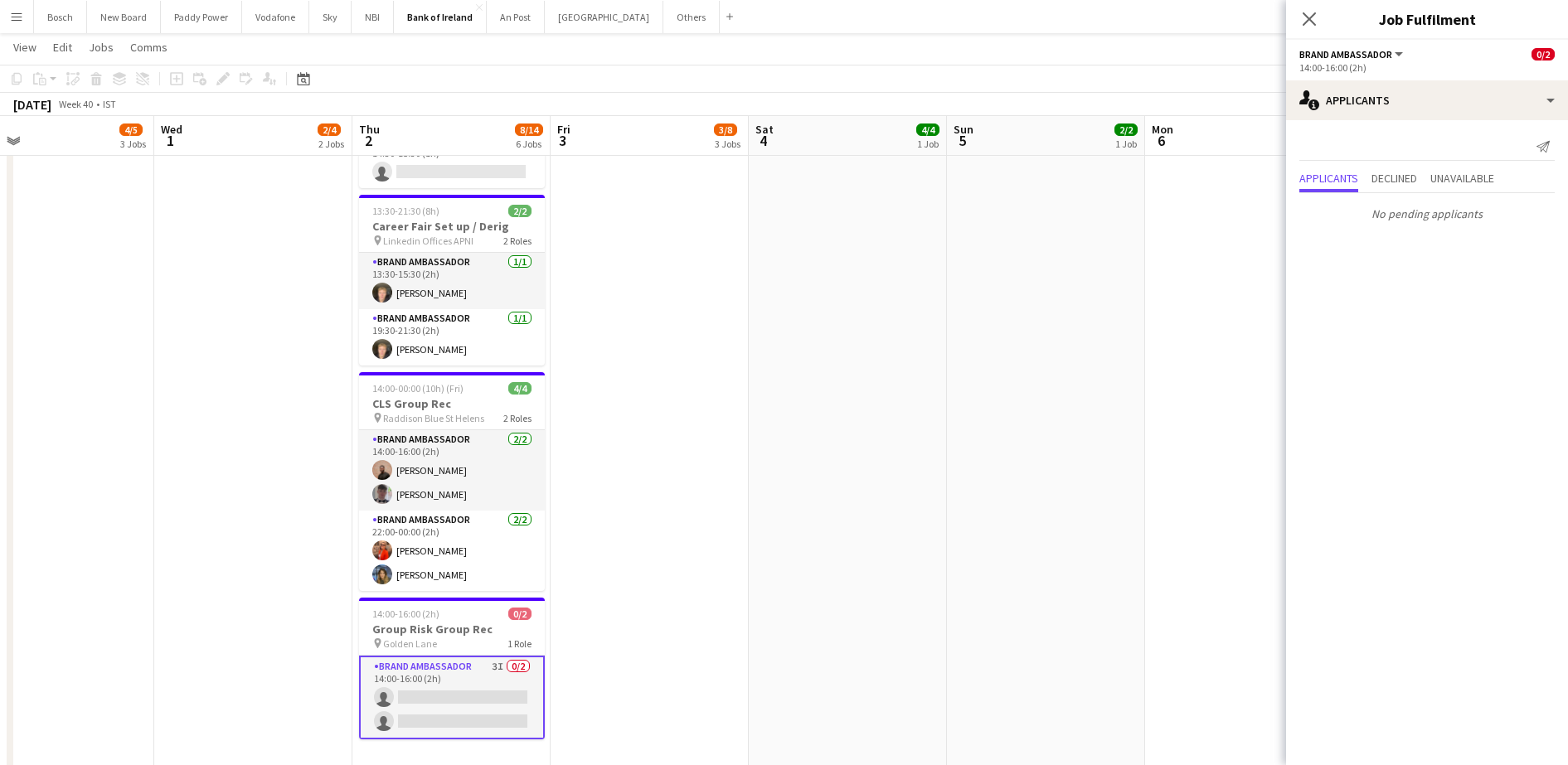
scroll to position [774, 0]
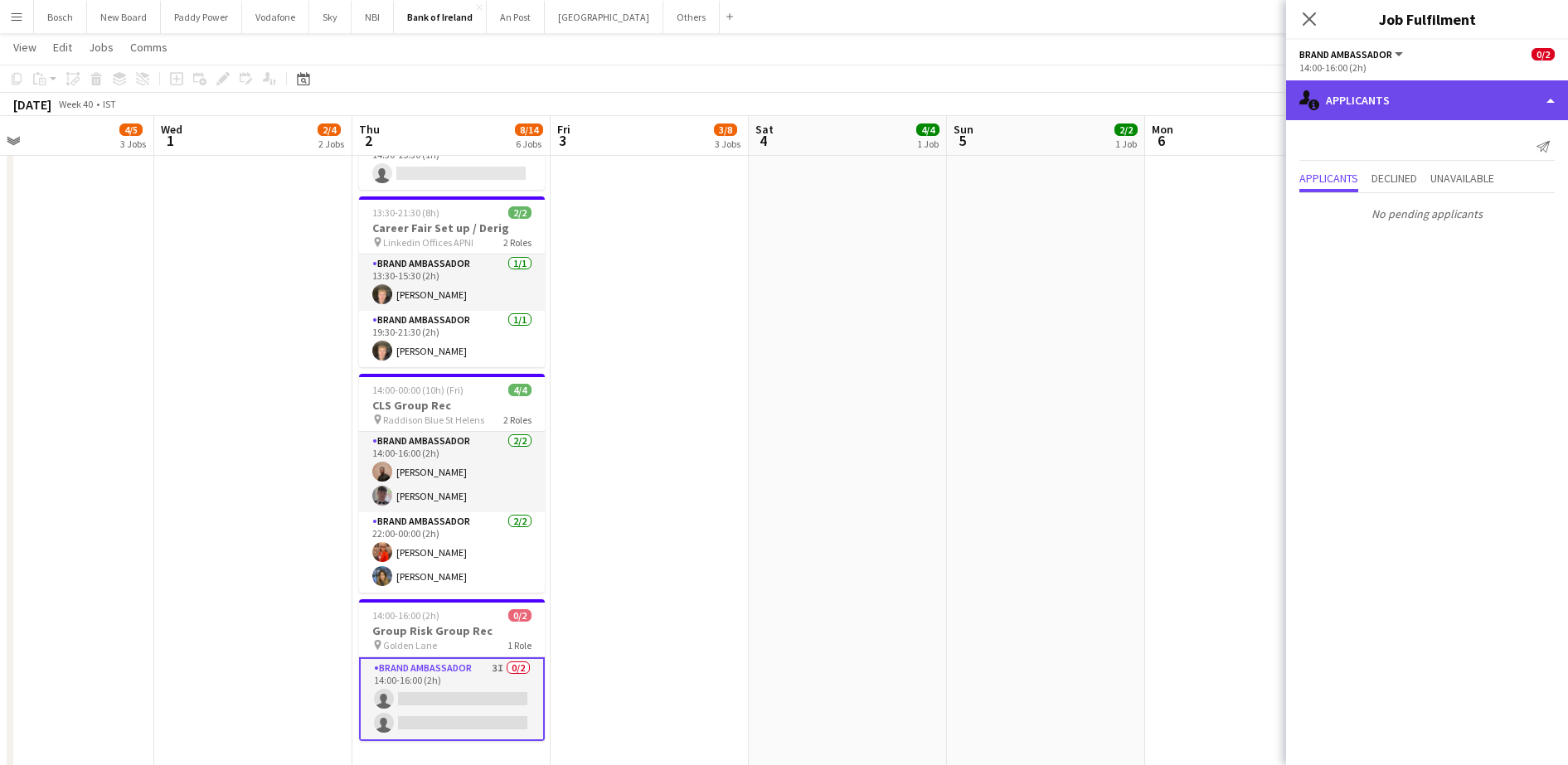
click at [1317, 112] on div "single-neutral-actions-information Applicants" at bounding box center [1427, 100] width 282 height 40
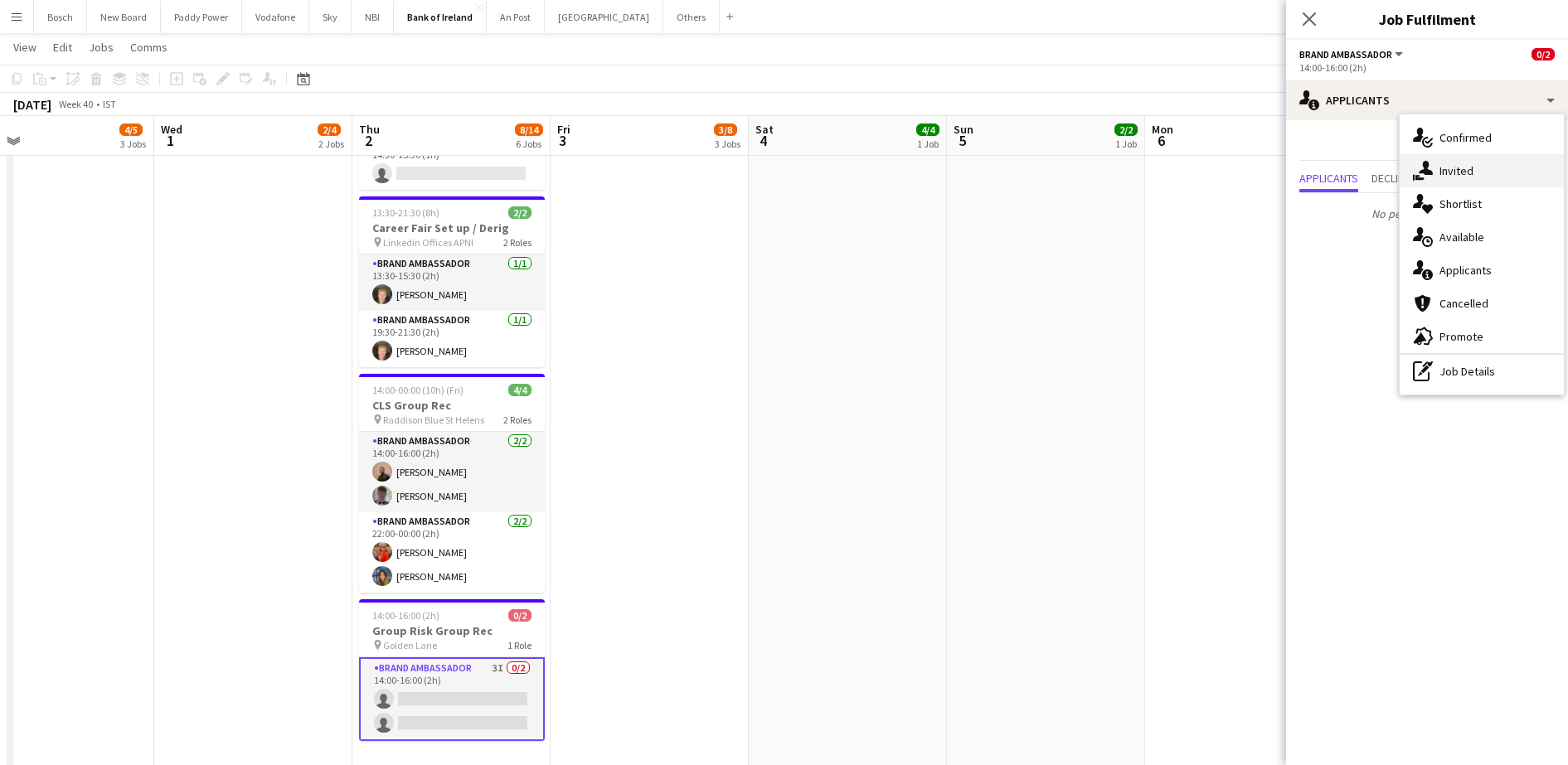
click at [1434, 169] on div "single-neutral-actions-share-1 Invited" at bounding box center [1481, 170] width 164 height 33
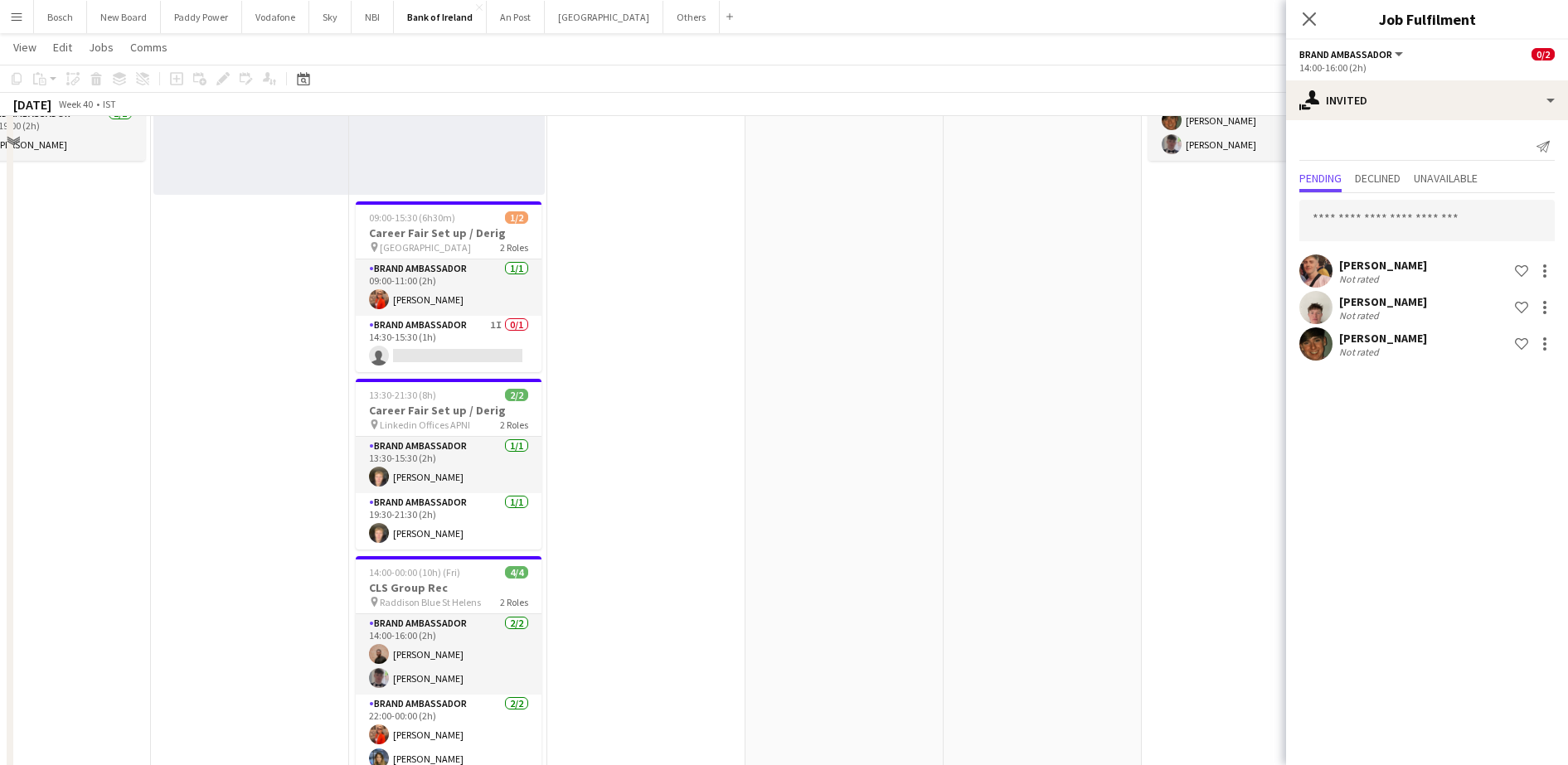
scroll to position [593, 0]
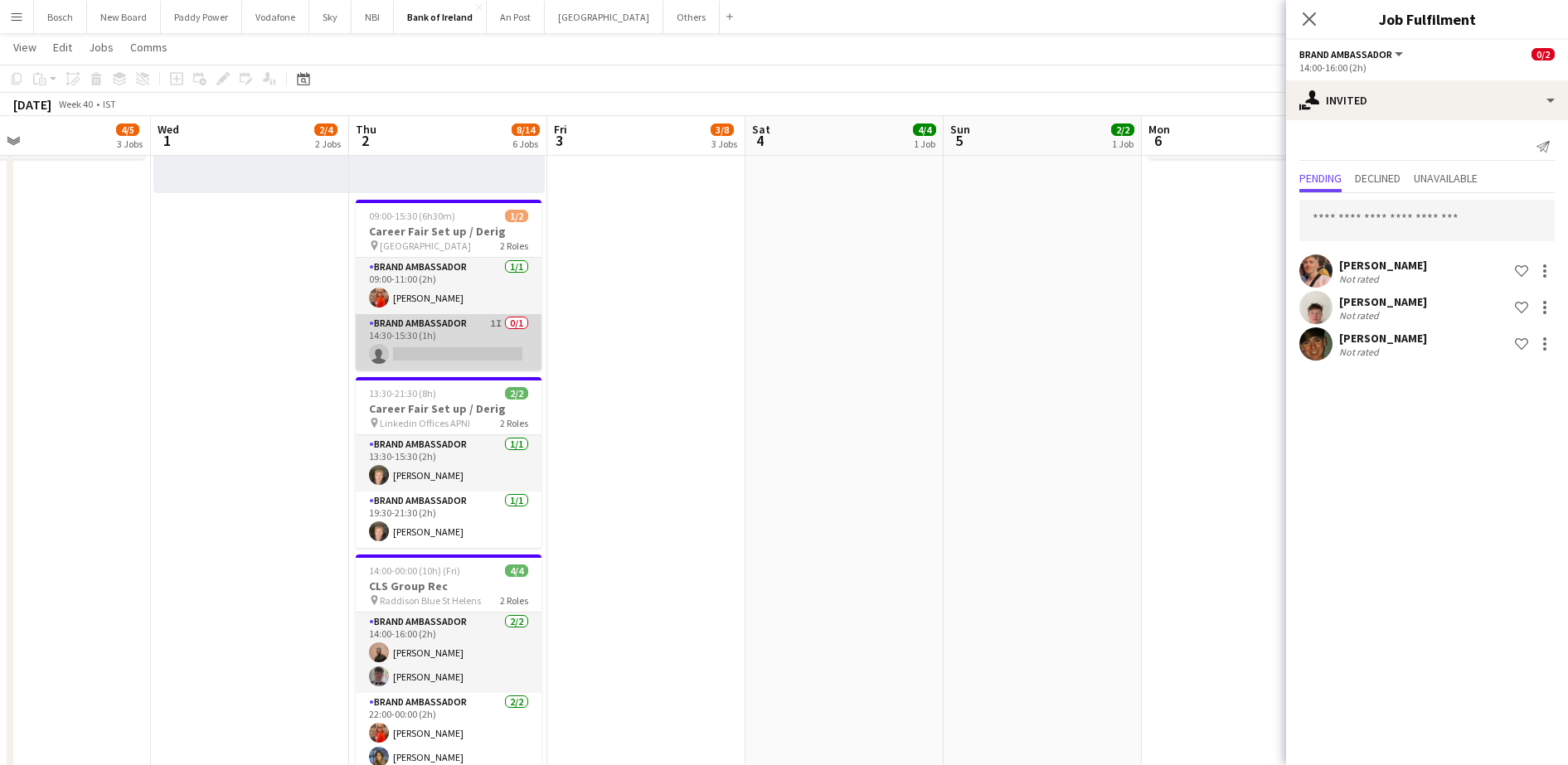
click at [449, 316] on app-card-role "Brand Ambassador 1I 0/1 14:30-15:30 (1h) single-neutral-actions" at bounding box center [449, 342] width 186 height 56
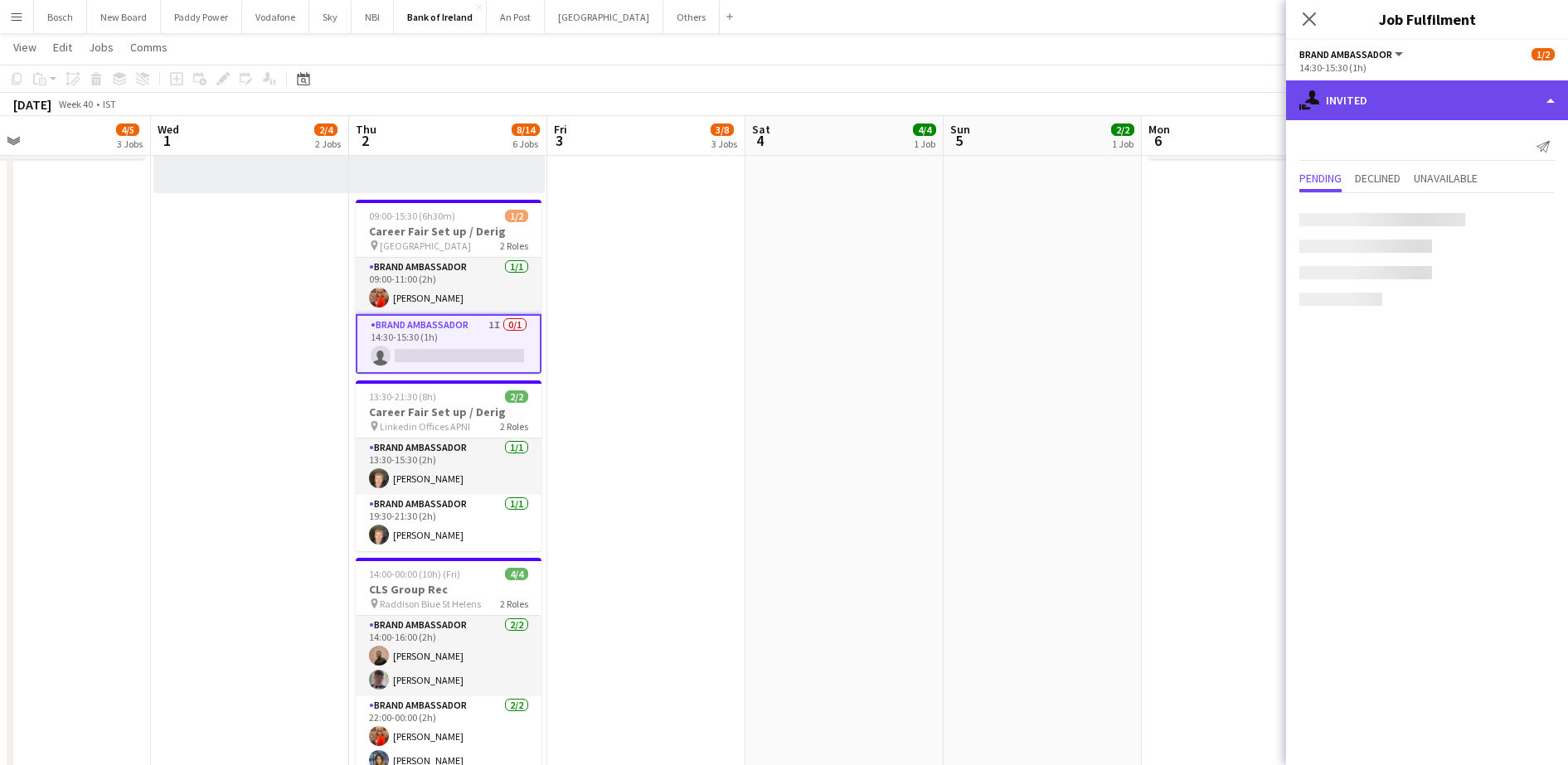
click at [1372, 94] on div "single-neutral-actions-share-1 Invited" at bounding box center [1427, 100] width 282 height 40
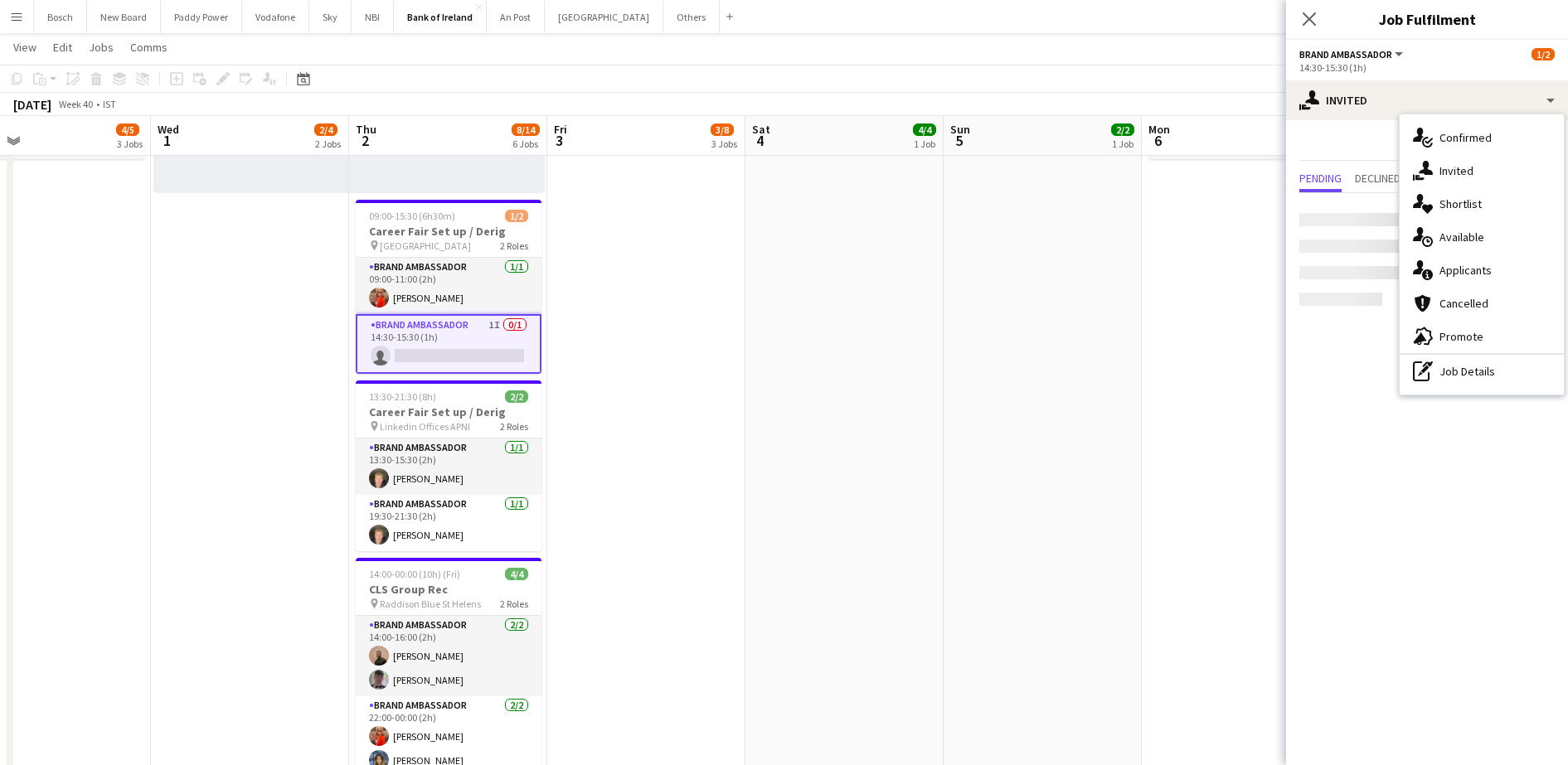
click at [1476, 287] on div "cancellation Cancelled" at bounding box center [1481, 303] width 164 height 33
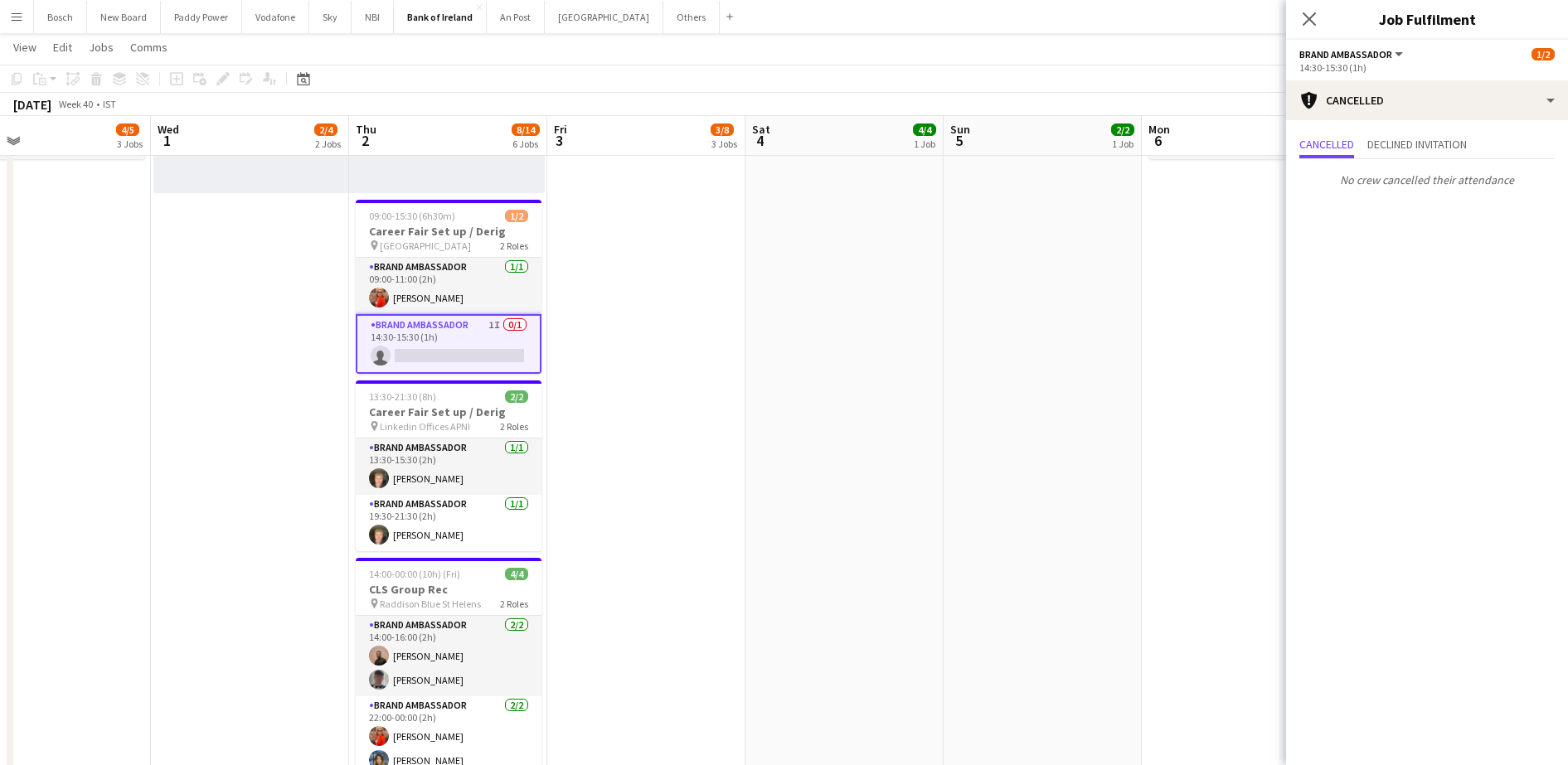
click at [1393, 66] on div "14:30-15:30 (1h)" at bounding box center [1428, 67] width 255 height 13
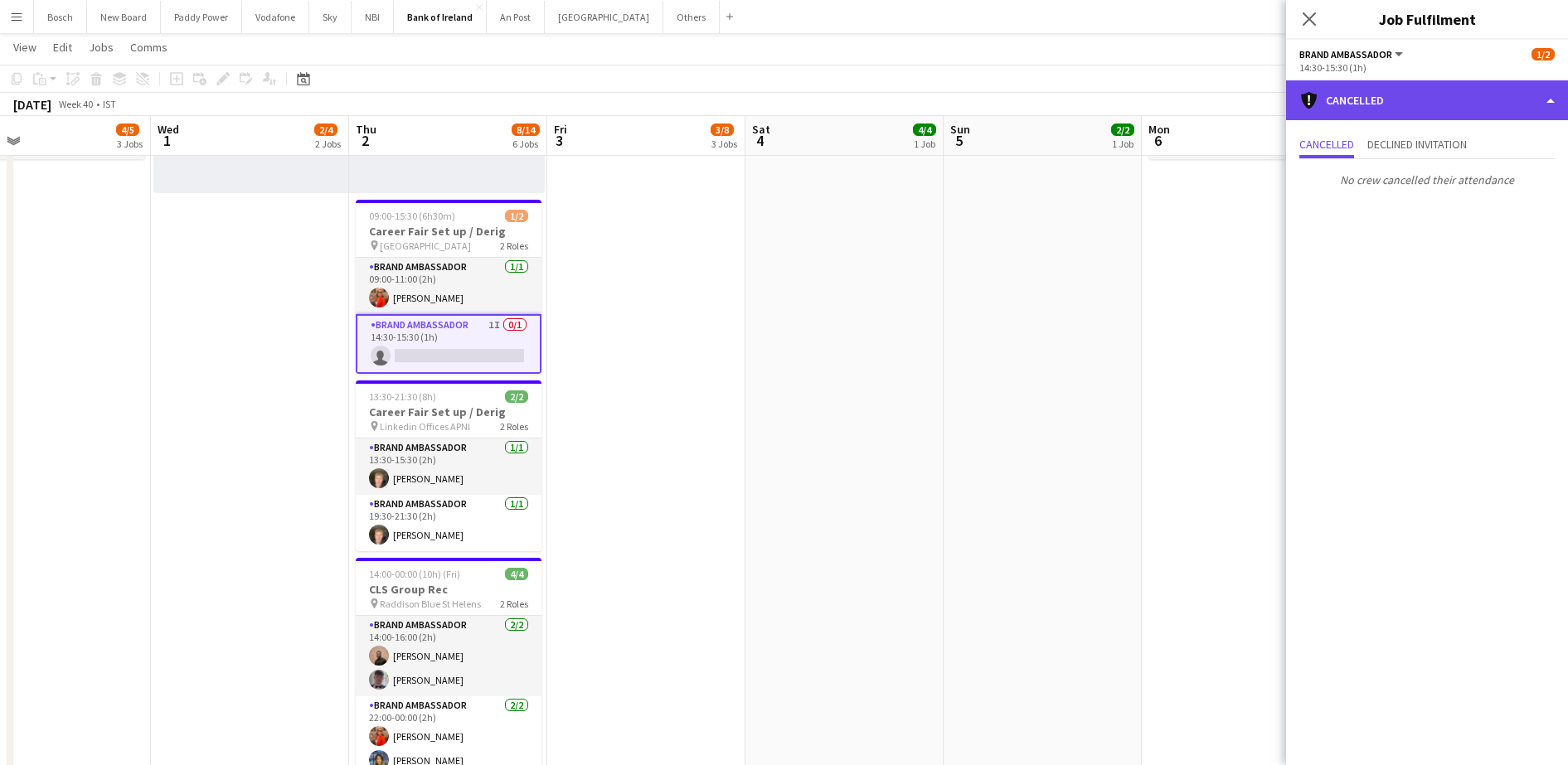
click at [1393, 93] on div "cancellation Cancelled" at bounding box center [1427, 100] width 282 height 40
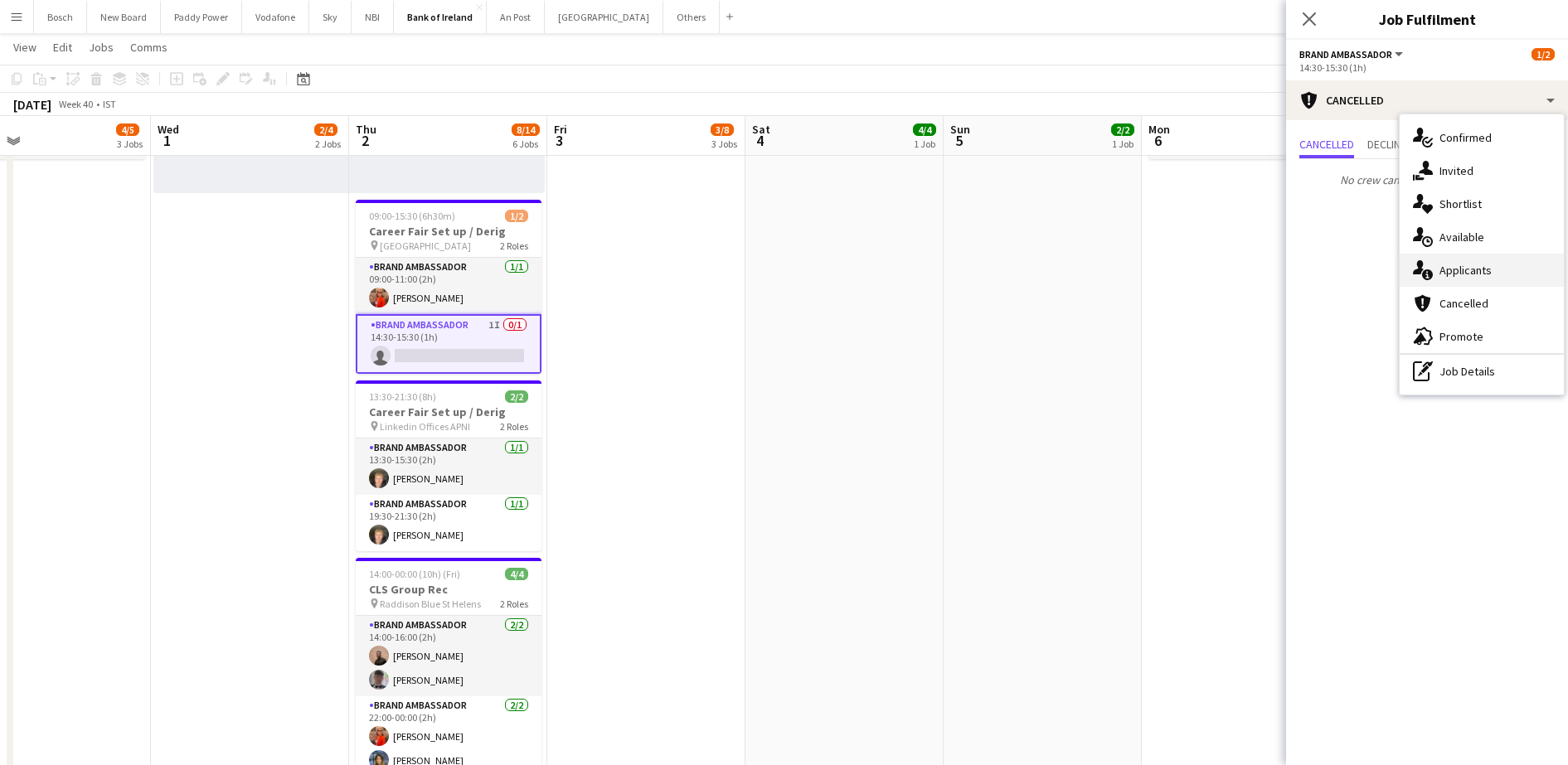
click at [1456, 265] on span "Applicants" at bounding box center [1465, 271] width 52 height 15
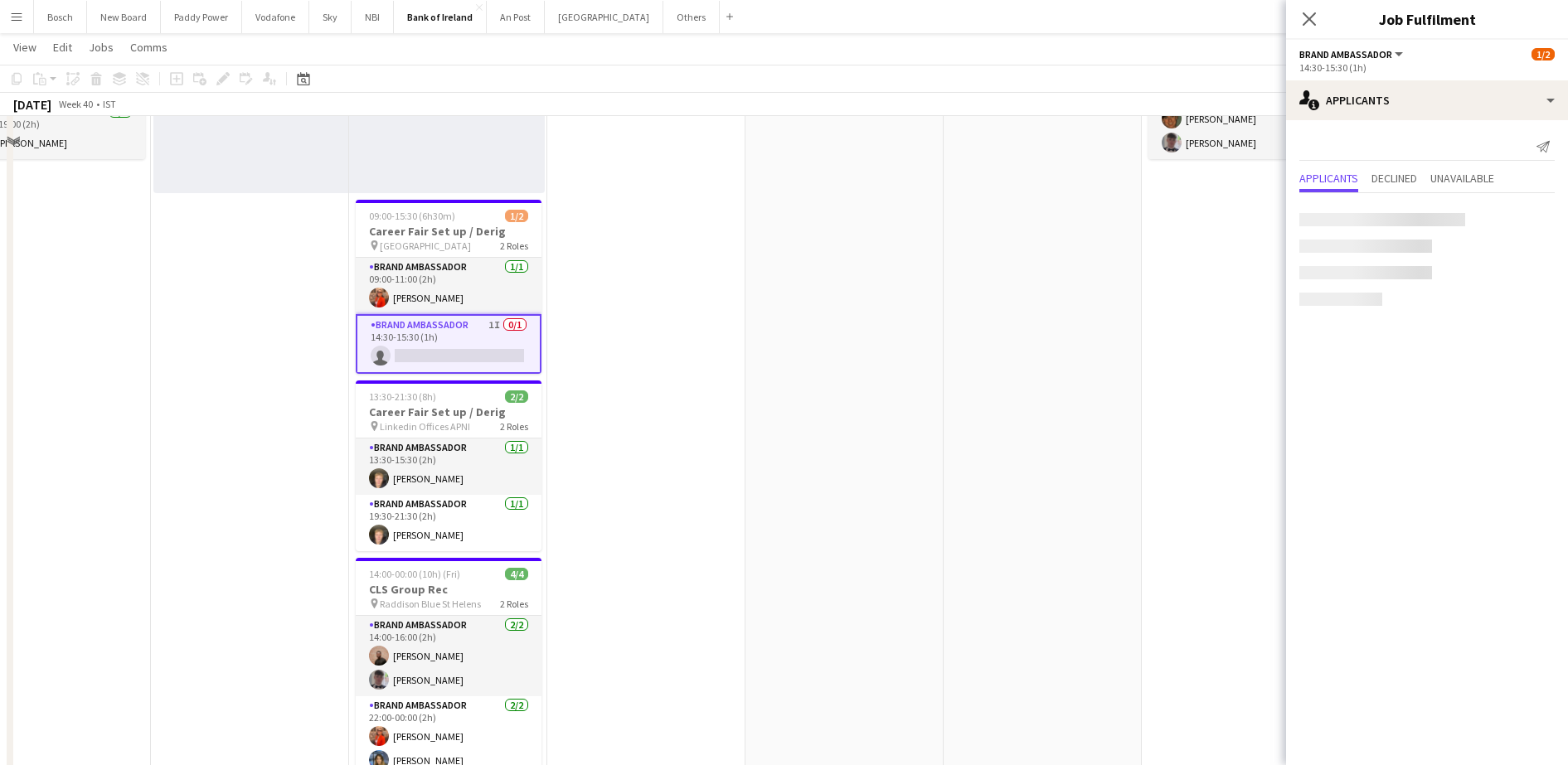
scroll to position [71, 0]
